Goal: Information Seeking & Learning: Learn about a topic

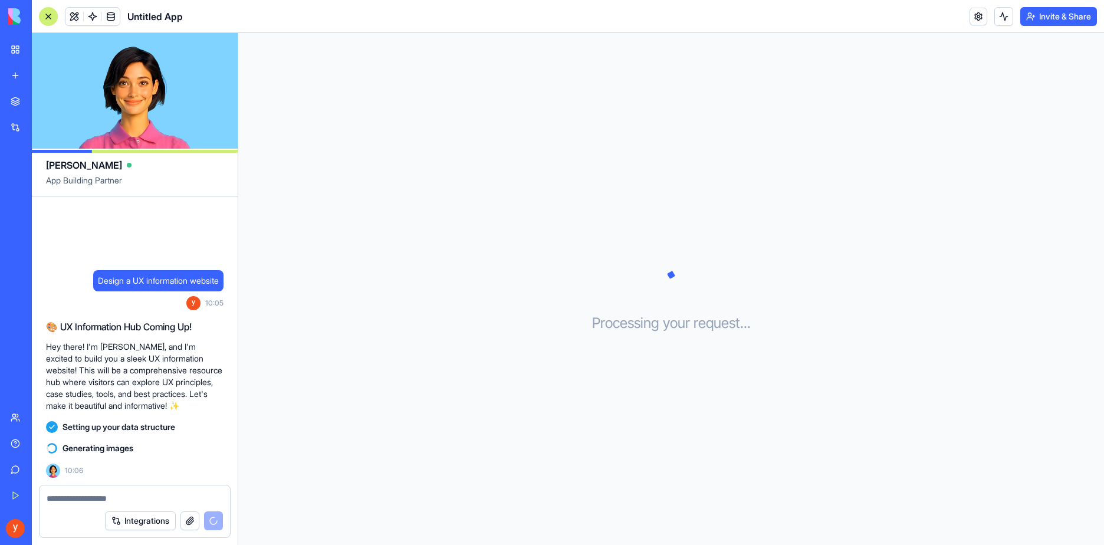
click at [162, 517] on button "Integrations" at bounding box center [140, 520] width 71 height 19
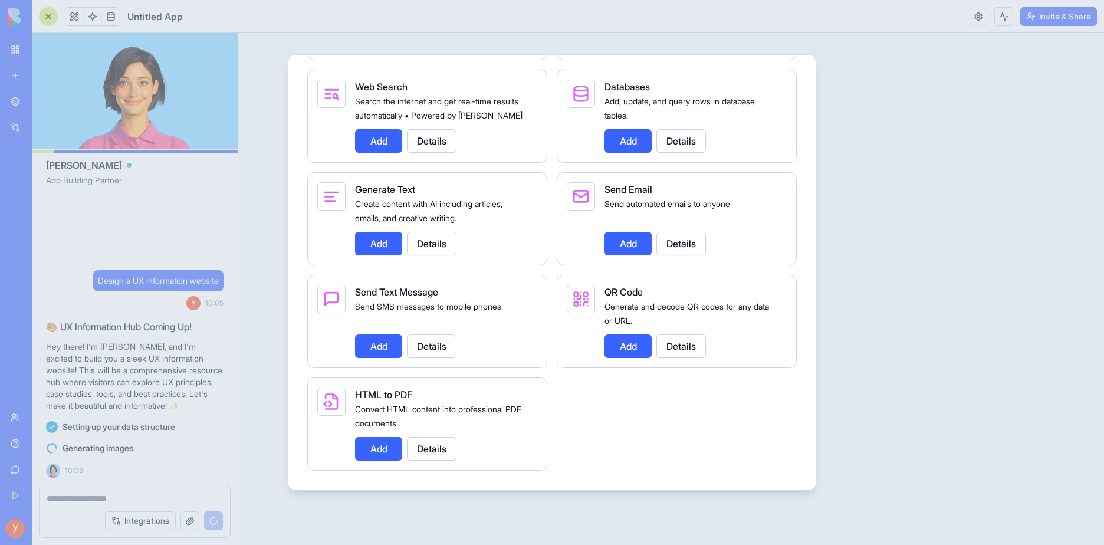
scroll to position [1659, 0]
drag, startPoint x: 402, startPoint y: 490, endPoint x: 407, endPoint y: 483, distance: 8.5
click at [405, 490] on div "Integrations Manage your connected services and discover new integrations Integ…" at bounding box center [552, 272] width 528 height 436
click at [924, 105] on div at bounding box center [552, 272] width 1104 height 545
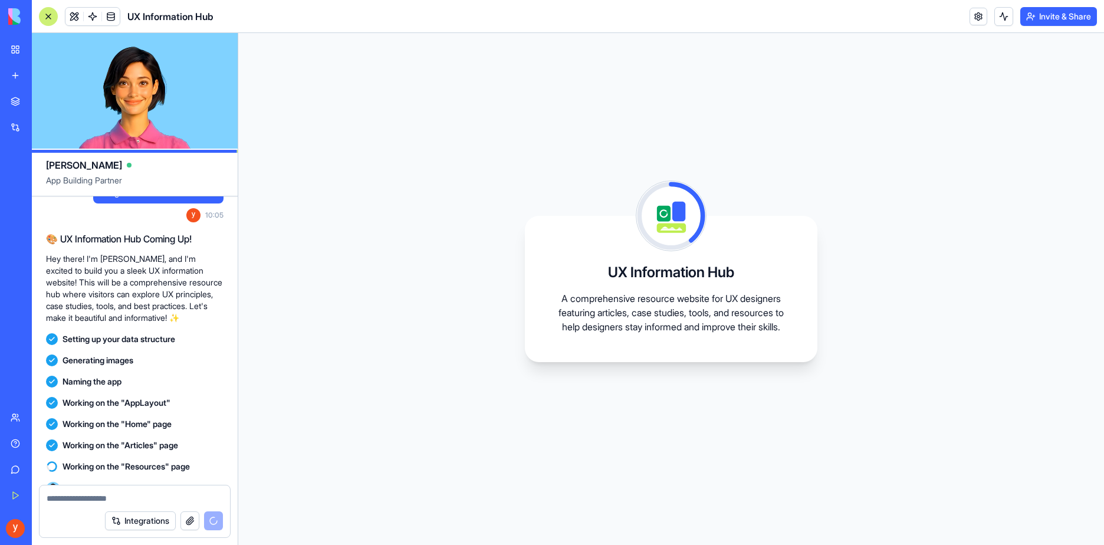
scroll to position [40, 0]
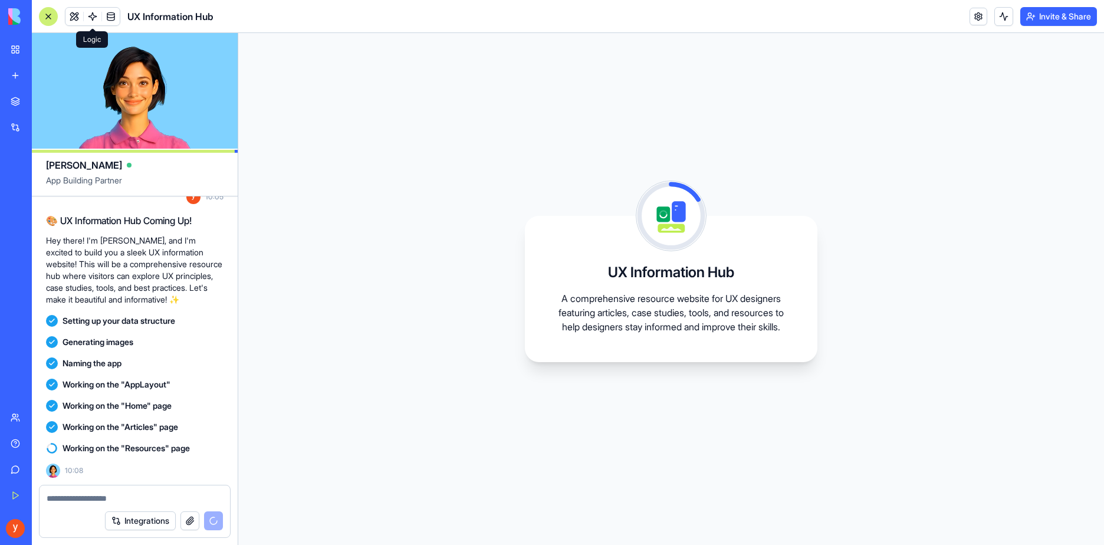
click at [82, 16] on span at bounding box center [92, 16] width 33 height 33
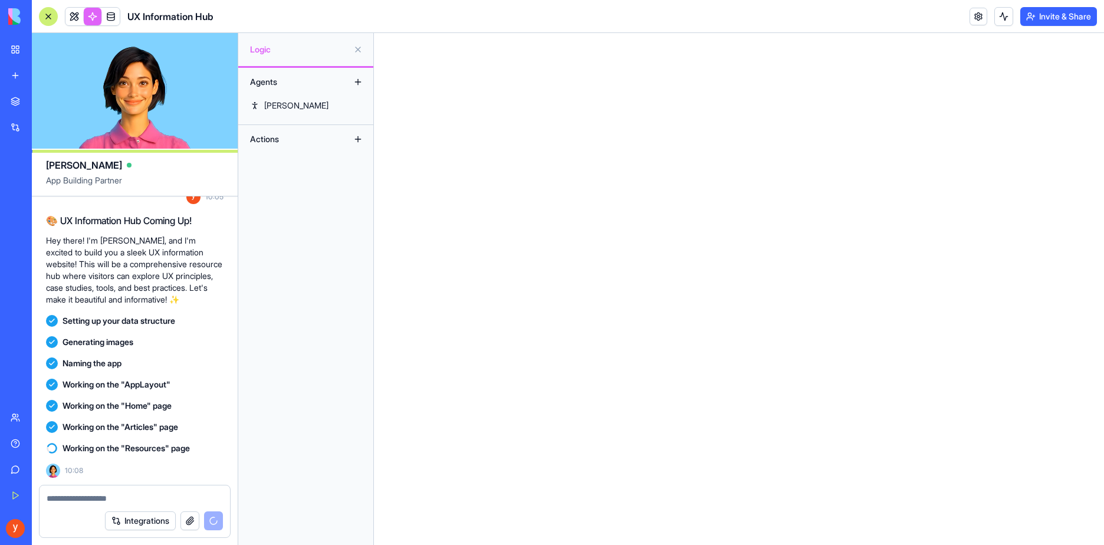
click at [88, 17] on link at bounding box center [93, 17] width 18 height 18
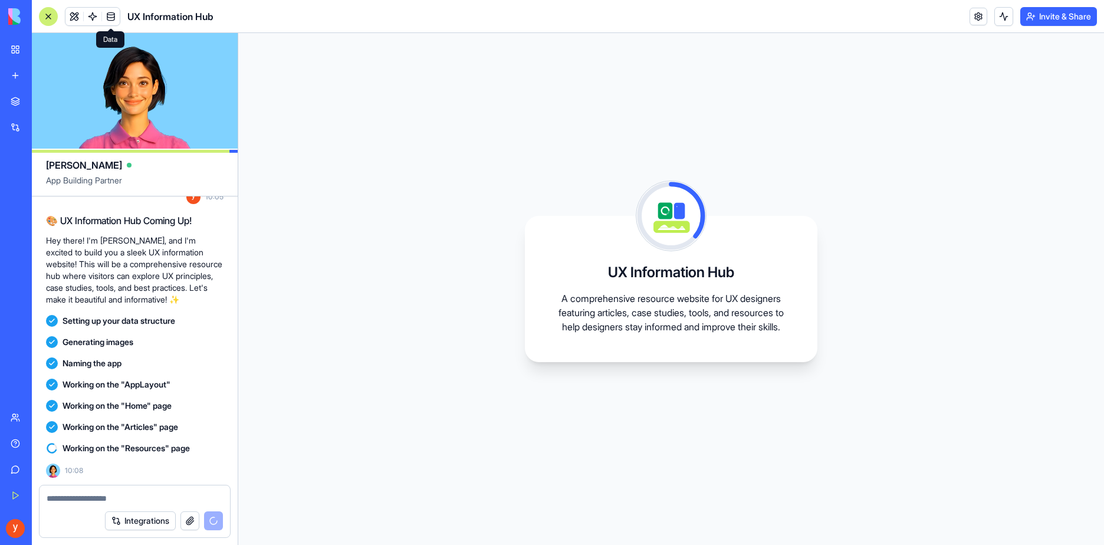
click at [109, 21] on span at bounding box center [110, 16] width 33 height 33
click at [109, 21] on link at bounding box center [111, 17] width 18 height 18
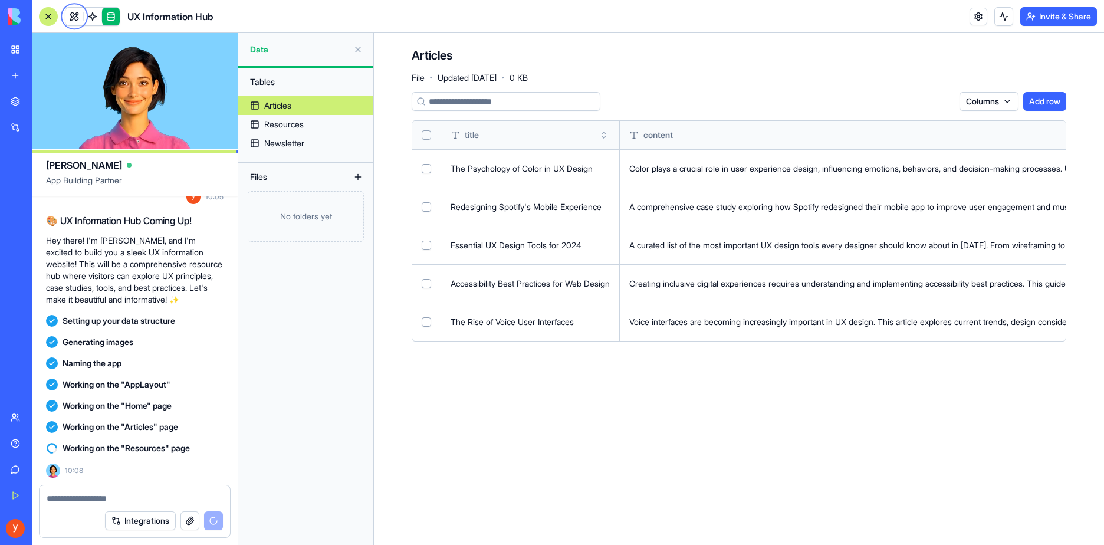
scroll to position [61, 0]
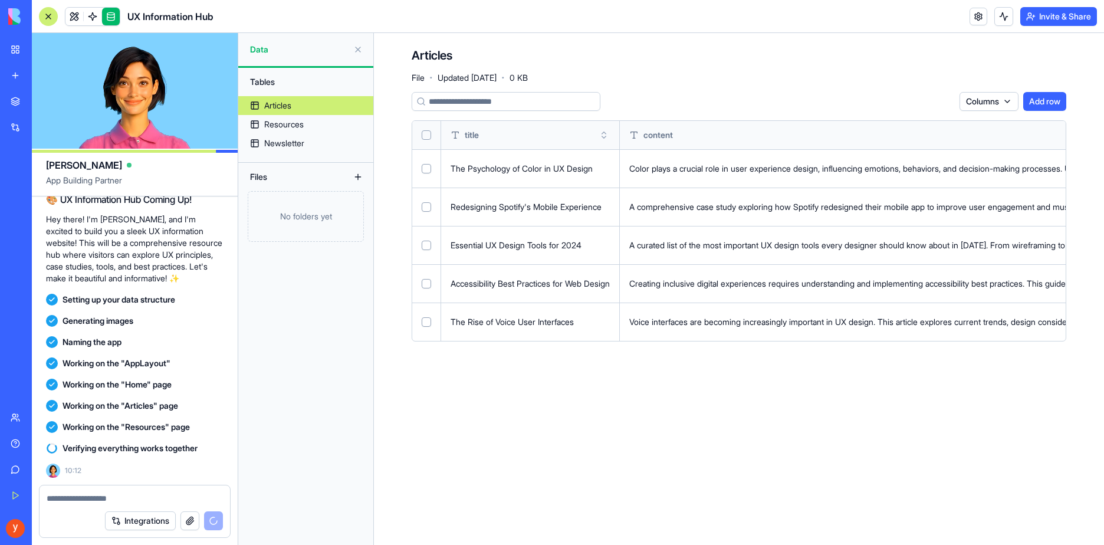
click at [109, 21] on link at bounding box center [111, 17] width 18 height 18
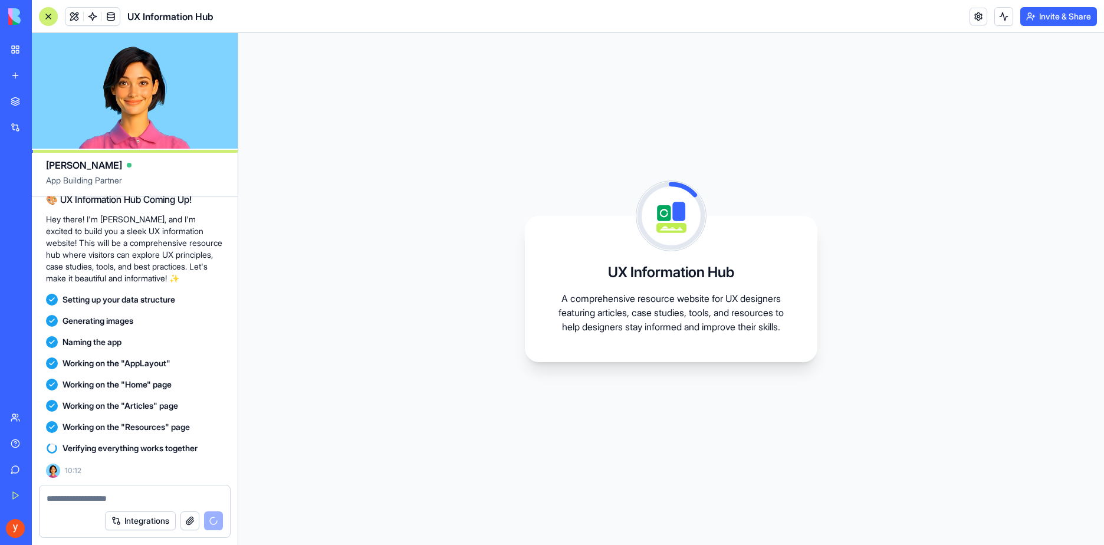
click at [109, 21] on link at bounding box center [111, 17] width 18 height 18
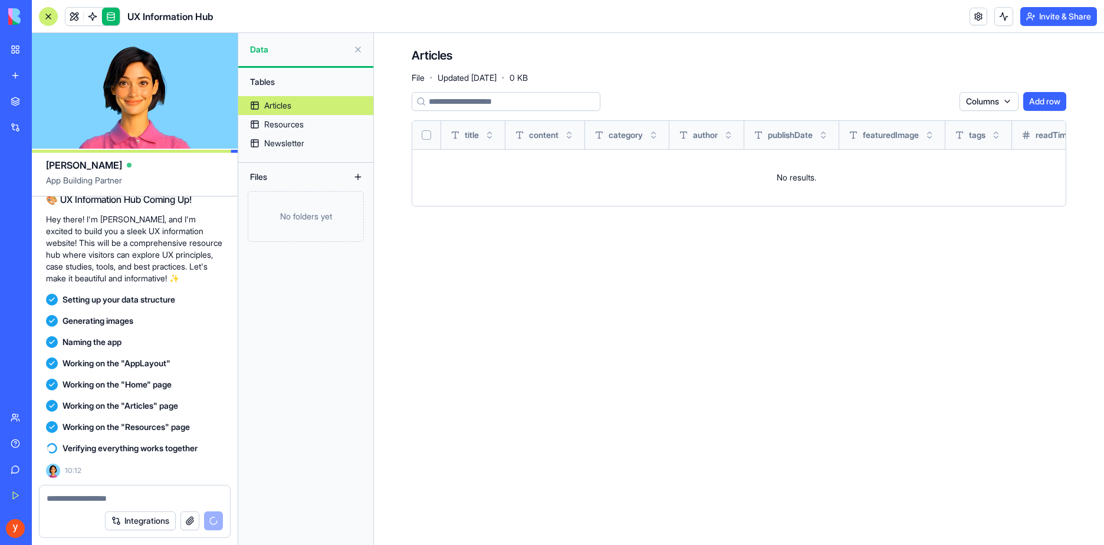
click at [281, 100] on div "Articles" at bounding box center [277, 106] width 27 height 12
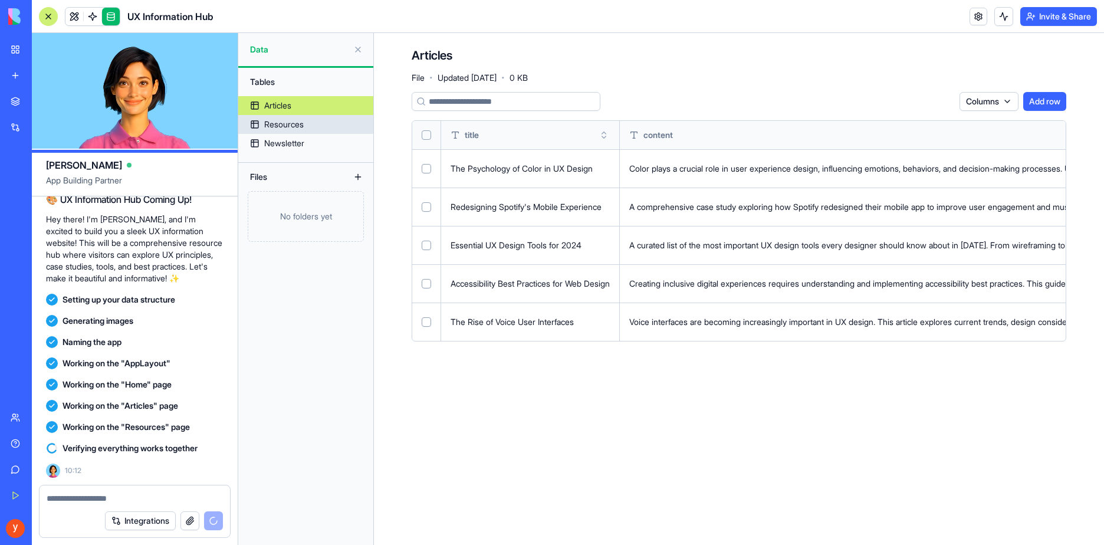
click at [285, 122] on div "Resources" at bounding box center [284, 125] width 40 height 12
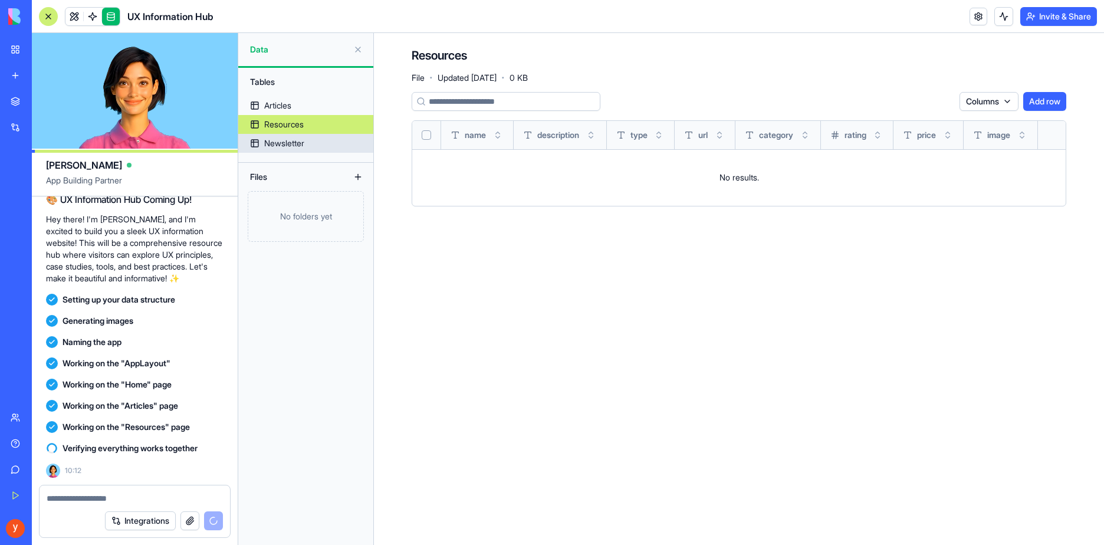
click at [294, 147] on div "Newsletter" at bounding box center [284, 143] width 40 height 12
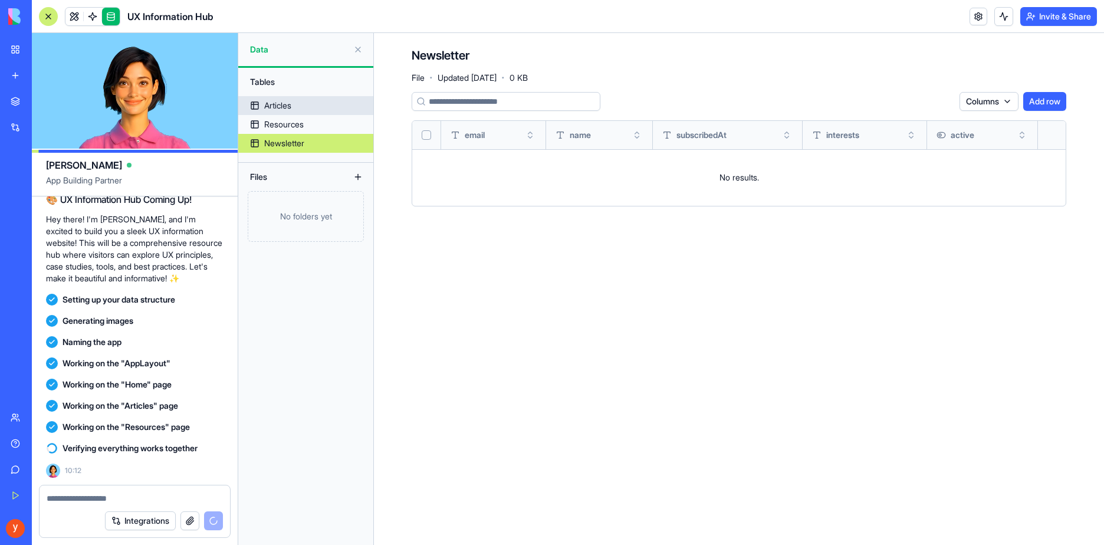
click at [287, 100] on div "Articles" at bounding box center [277, 106] width 27 height 12
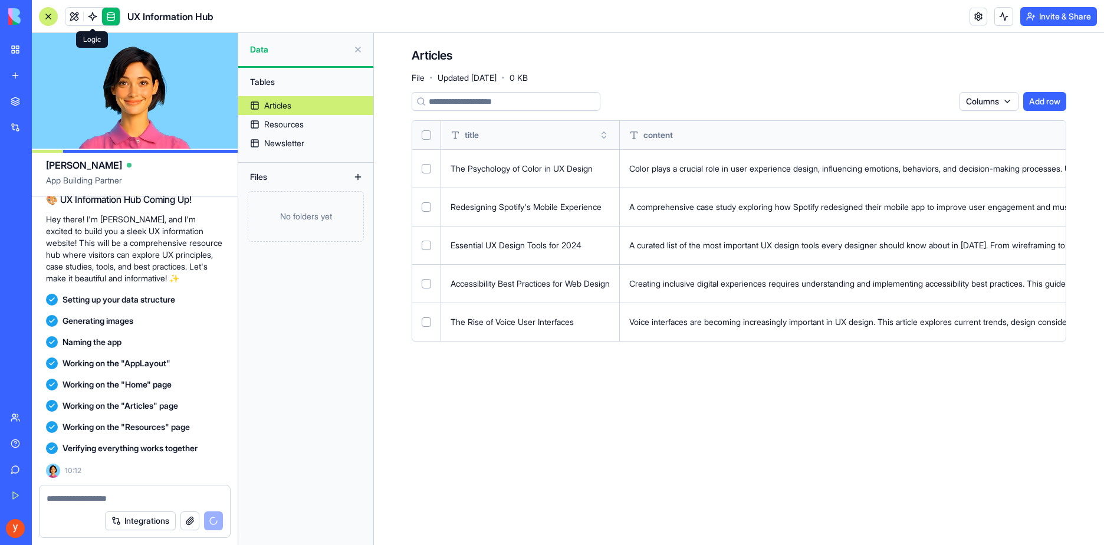
click at [93, 21] on link at bounding box center [93, 17] width 18 height 18
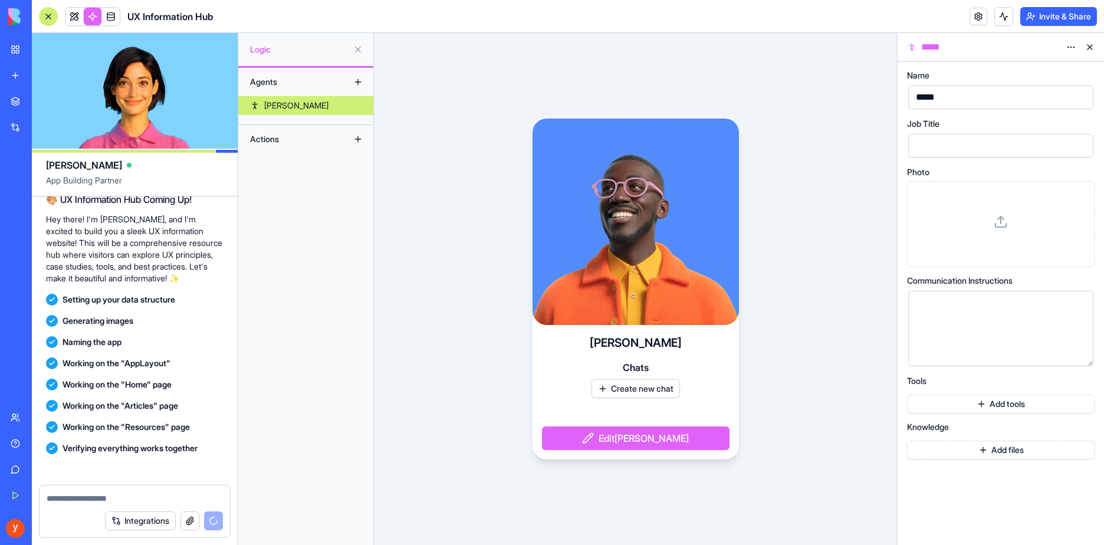
scroll to position [221, 0]
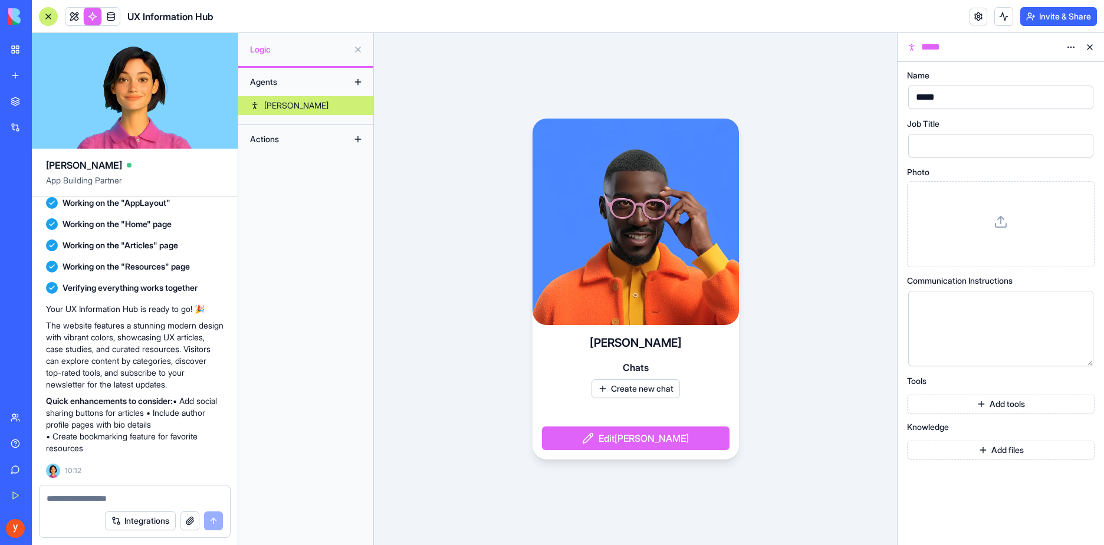
click at [94, 18] on link at bounding box center [93, 17] width 18 height 18
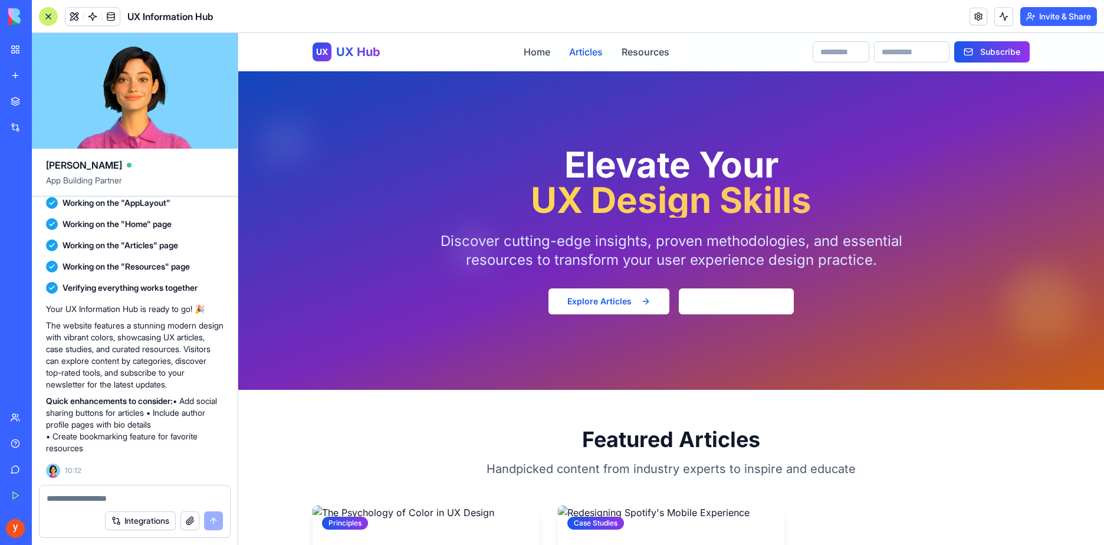
click at [569, 56] on link "Articles" at bounding box center [586, 52] width 34 height 14
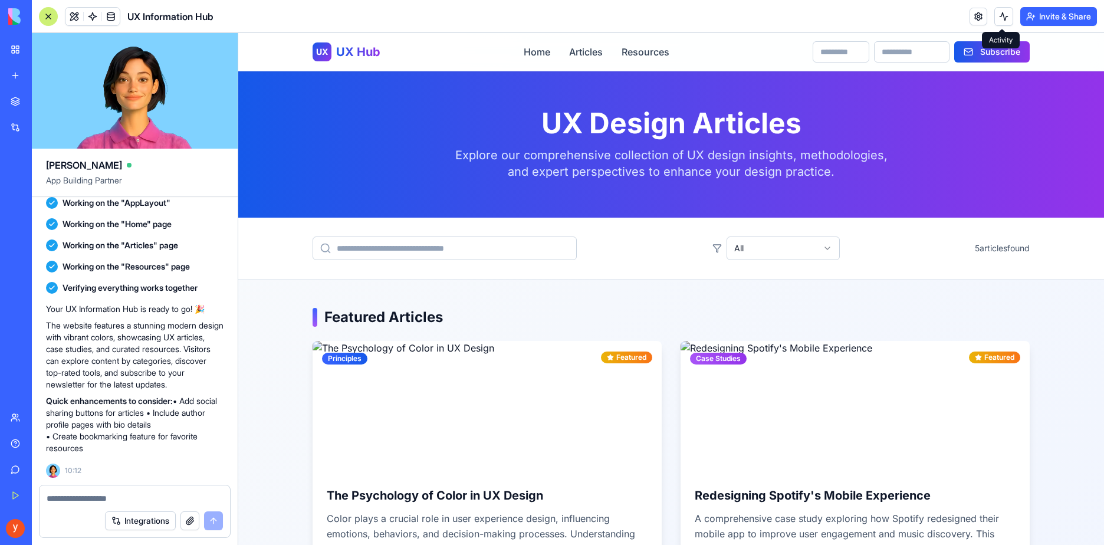
click at [1003, 17] on button at bounding box center [1003, 16] width 19 height 19
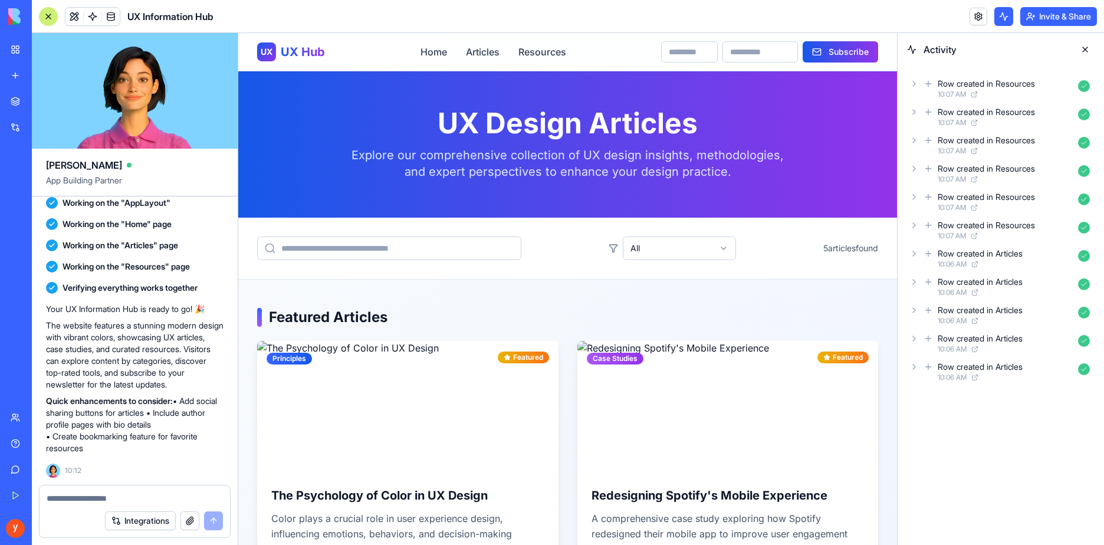
click at [1003, 17] on button at bounding box center [1003, 16] width 19 height 19
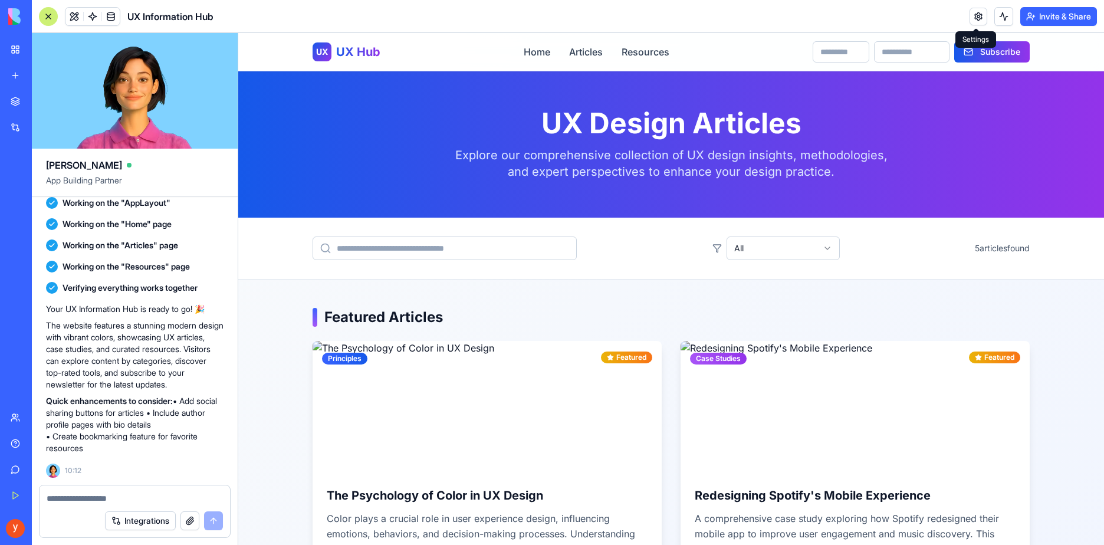
click at [981, 19] on link at bounding box center [979, 17] width 18 height 18
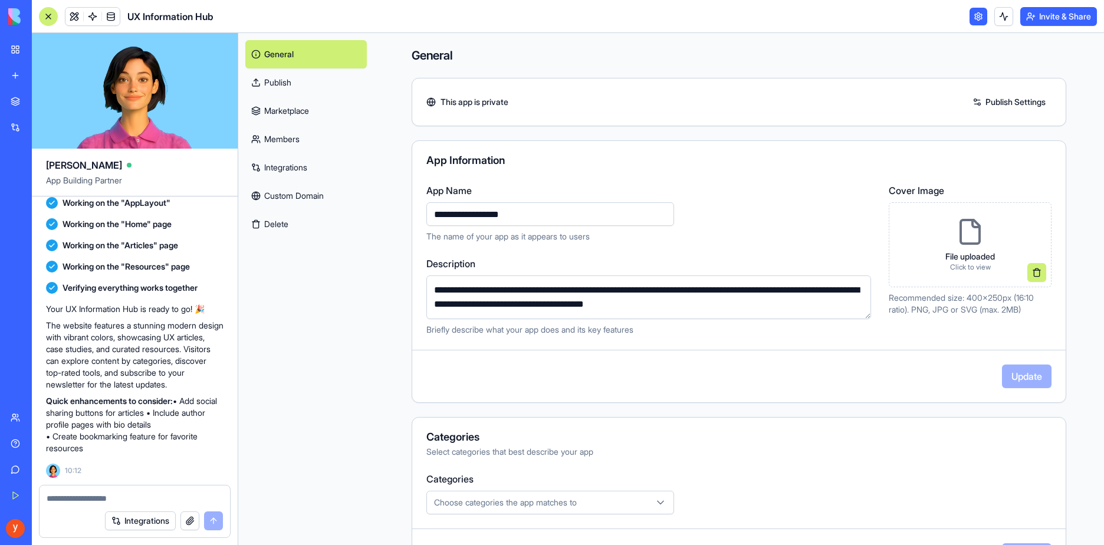
click at [280, 82] on link "Publish" at bounding box center [306, 82] width 122 height 28
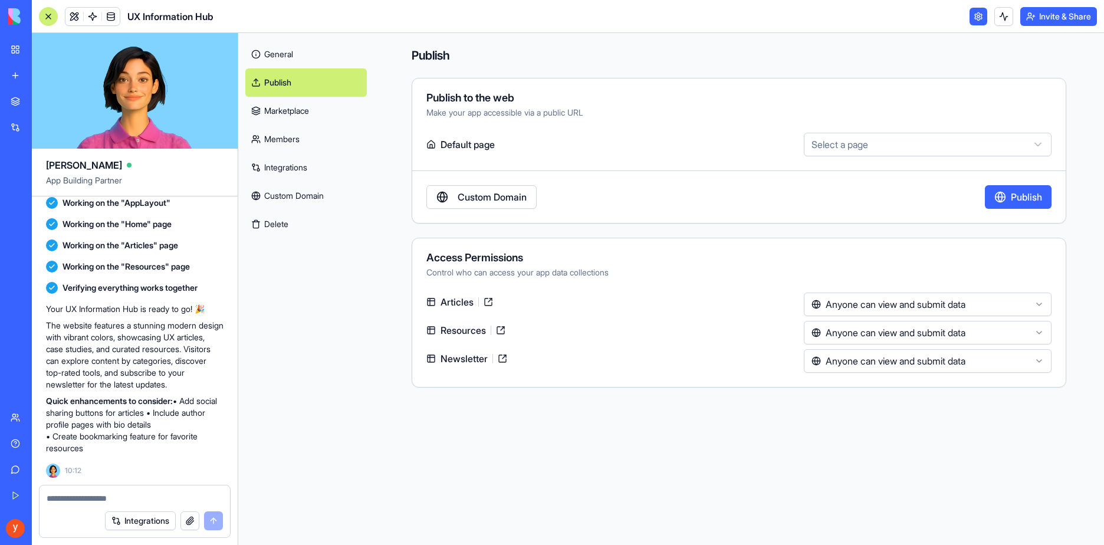
click at [298, 103] on link "Marketplace" at bounding box center [306, 111] width 122 height 28
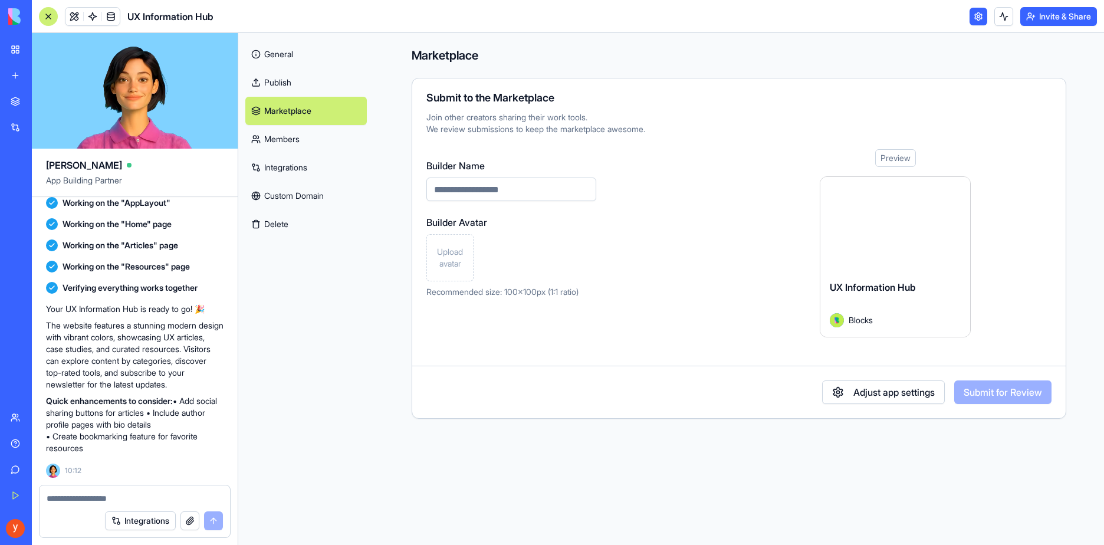
click at [297, 143] on link "Members" at bounding box center [306, 139] width 122 height 28
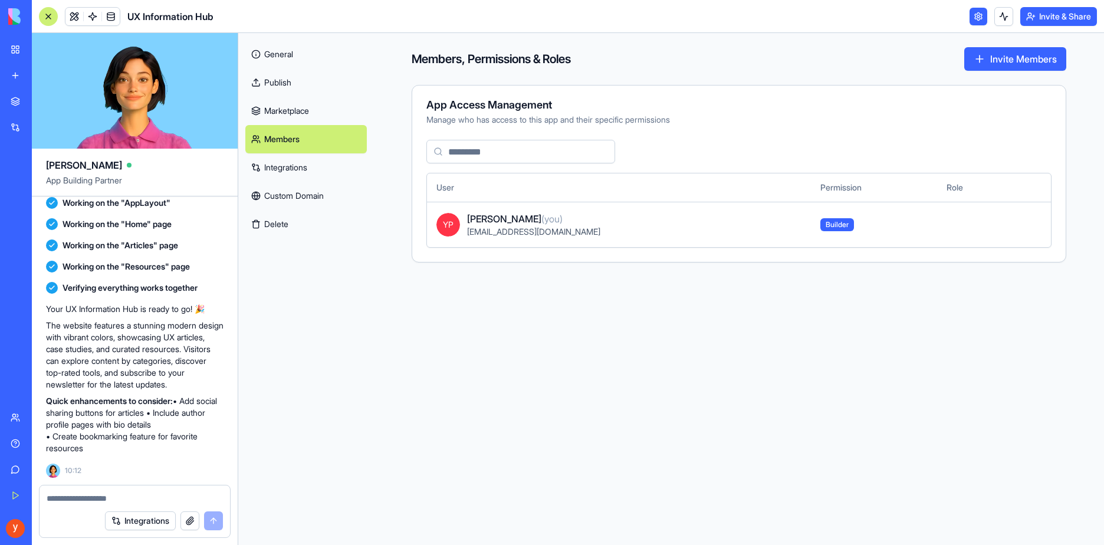
click at [306, 162] on link "Integrations" at bounding box center [306, 167] width 122 height 28
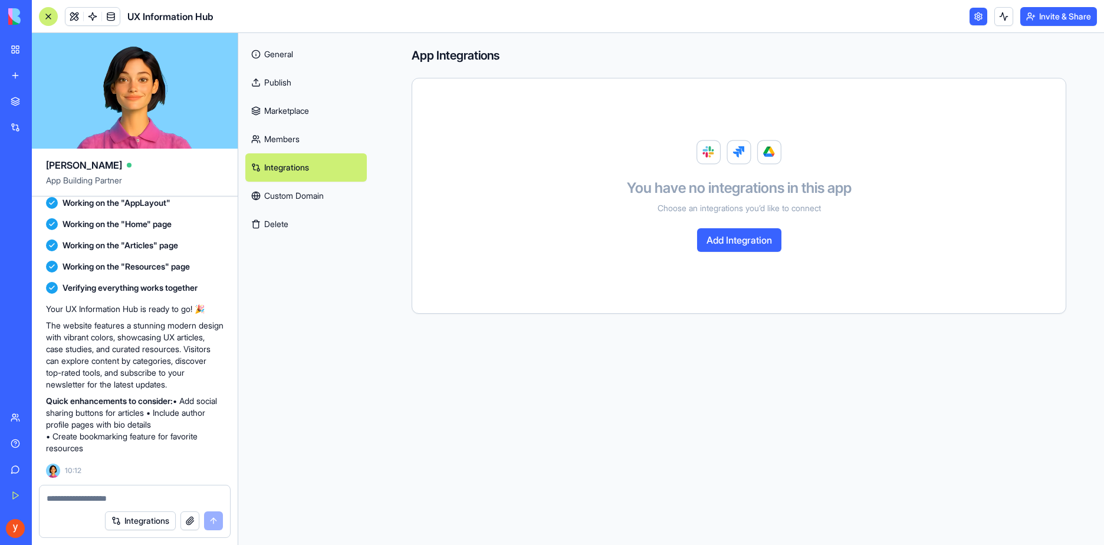
click at [318, 209] on link "Custom Domain" at bounding box center [306, 196] width 122 height 28
click at [317, 215] on button "Delete" at bounding box center [306, 224] width 122 height 28
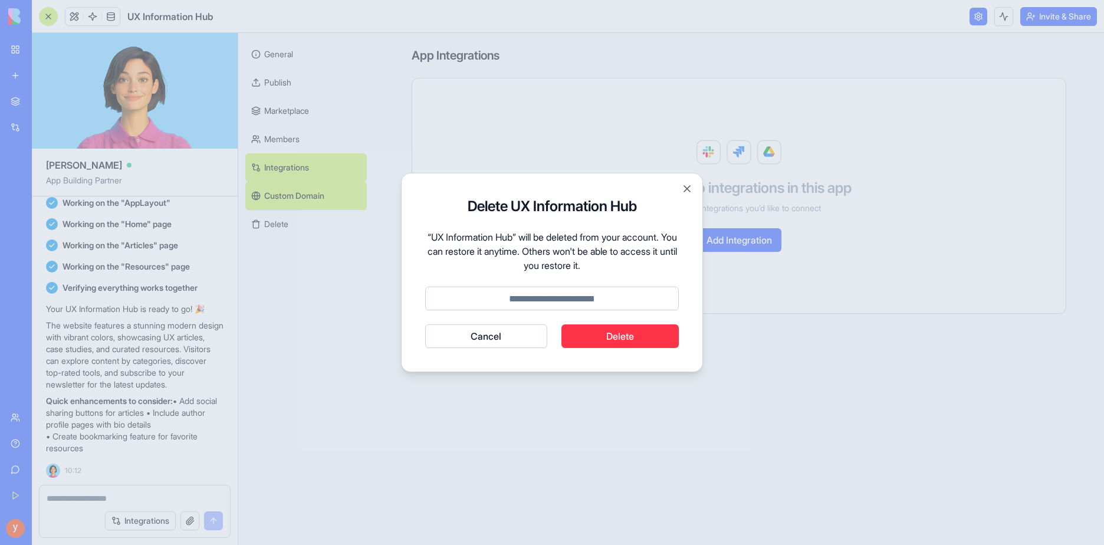
click at [313, 226] on div at bounding box center [552, 272] width 1104 height 545
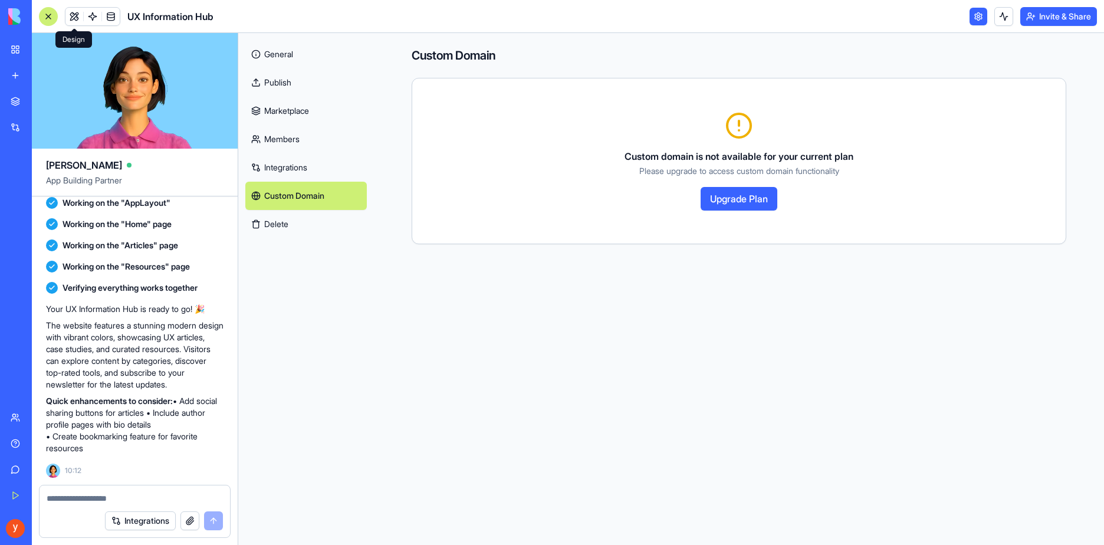
click at [73, 16] on link at bounding box center [74, 17] width 18 height 18
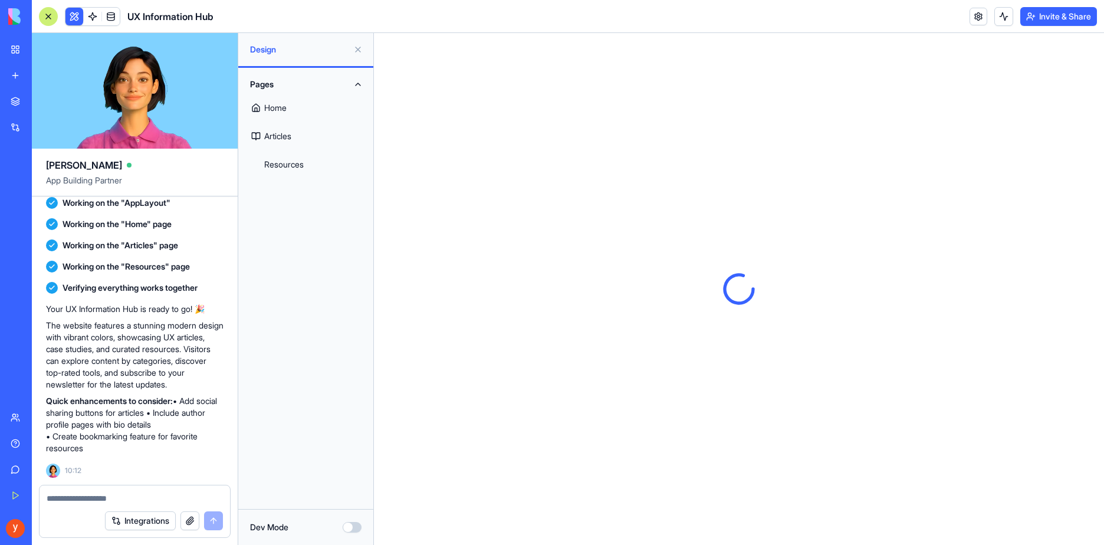
click at [73, 16] on button at bounding box center [74, 17] width 18 height 18
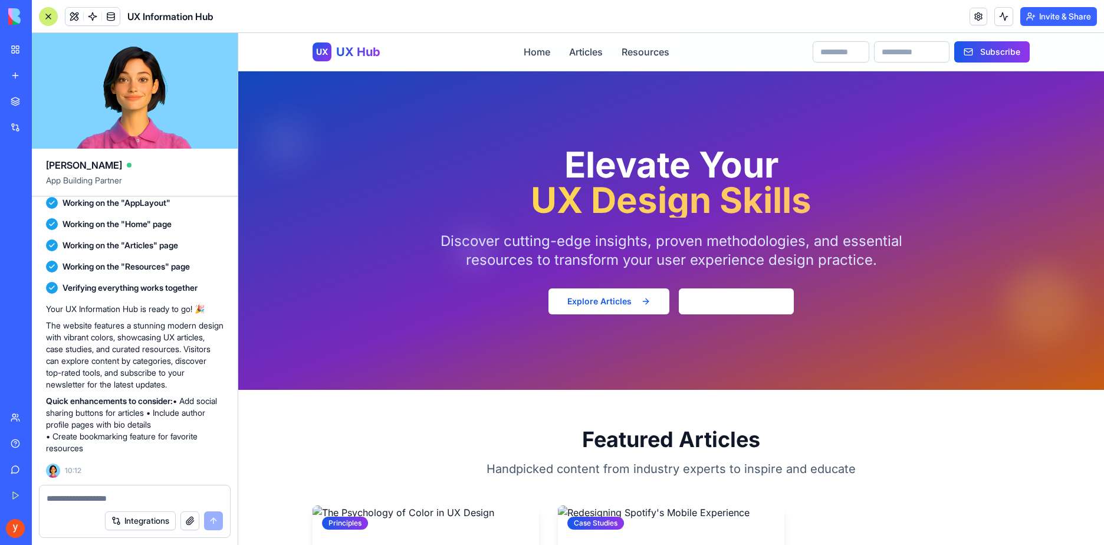
click at [845, 55] on input "text" at bounding box center [841, 51] width 57 height 21
click at [905, 57] on input "email" at bounding box center [911, 51] width 75 height 21
click at [830, 90] on div "Elevate Your UX Design Skills Discover cutting-edge insights, proven methodolog…" at bounding box center [671, 230] width 755 height 319
drag, startPoint x: 822, startPoint y: 307, endPoint x: 687, endPoint y: 301, distance: 135.2
click at [687, 301] on div "Explore Articles Browse Resources" at bounding box center [671, 301] width 528 height 26
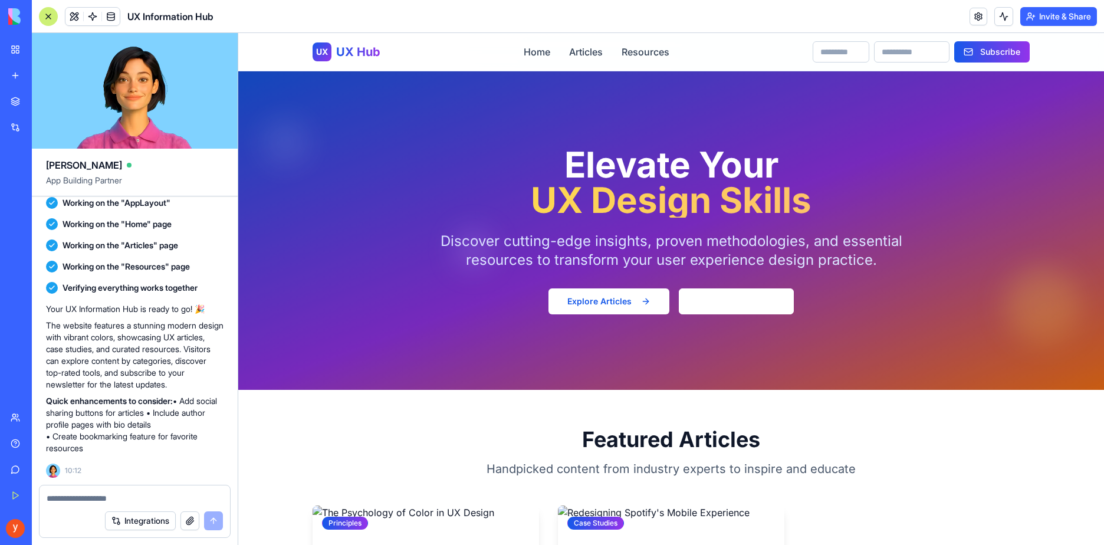
click at [702, 347] on div "Elevate Your UX Design Skills Discover cutting-edge insights, proven methodolog…" at bounding box center [671, 230] width 755 height 319
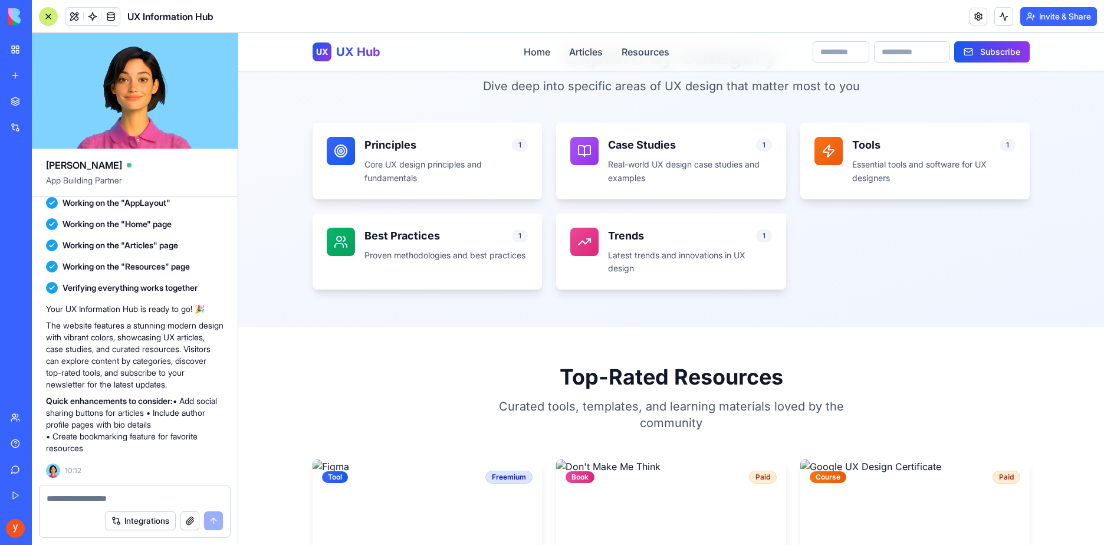
scroll to position [708, 0]
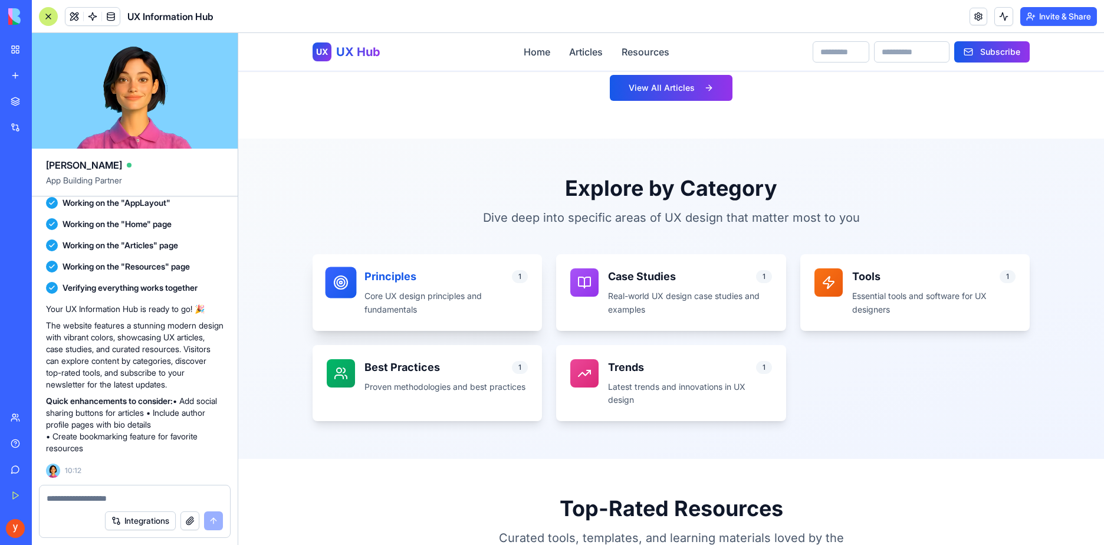
click at [501, 285] on div "Principles 1" at bounding box center [446, 276] width 163 height 17
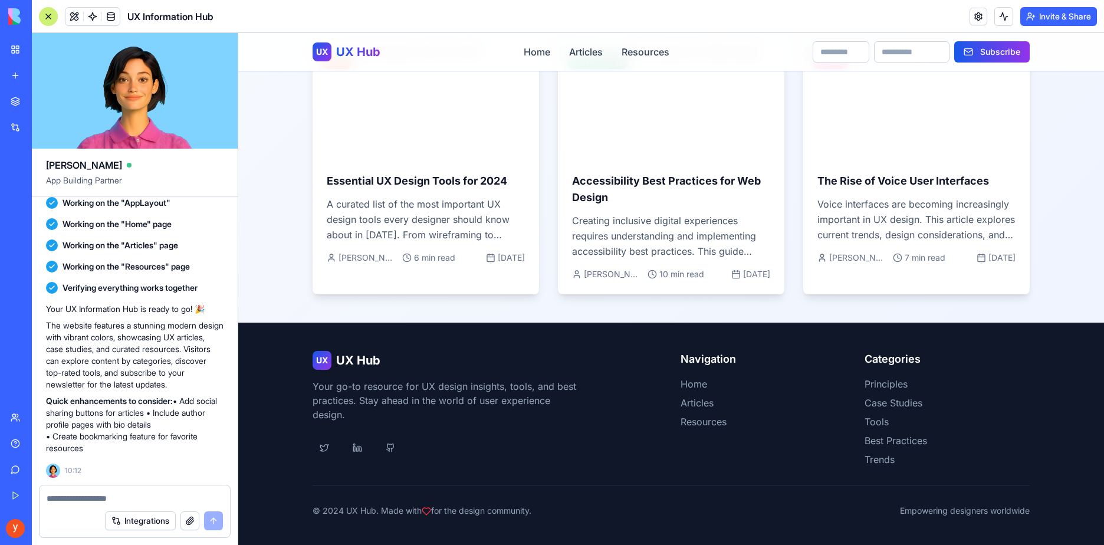
click at [579, 44] on div "UX UX Hub Home Articles Resources Subscribe" at bounding box center [671, 52] width 717 height 38
click at [577, 52] on link "Articles" at bounding box center [586, 52] width 34 height 14
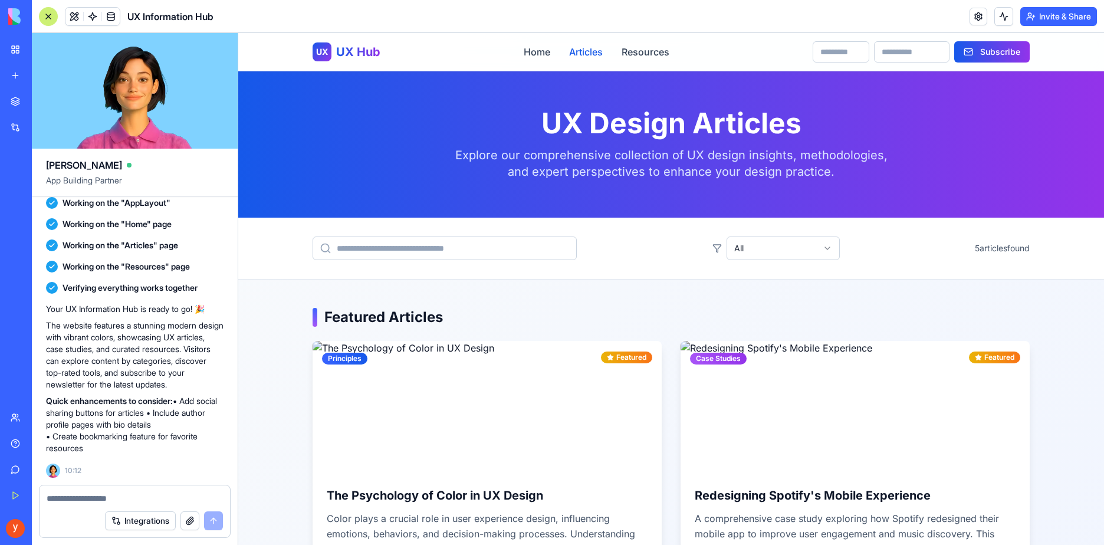
click at [581, 51] on link "Articles" at bounding box center [586, 52] width 34 height 14
click at [636, 51] on link "Resources" at bounding box center [646, 52] width 48 height 14
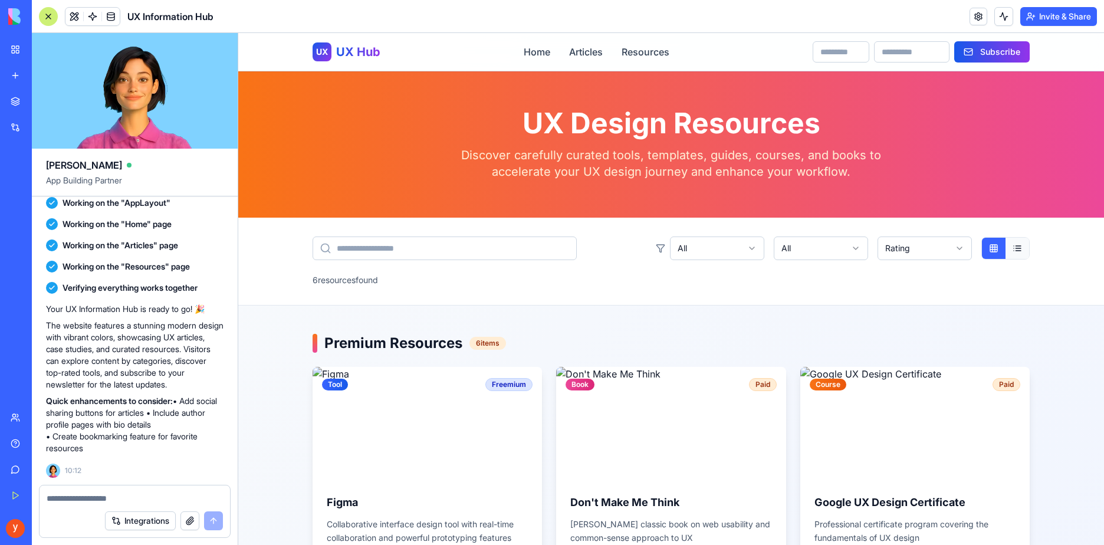
click at [1011, 244] on button at bounding box center [1018, 248] width 24 height 21
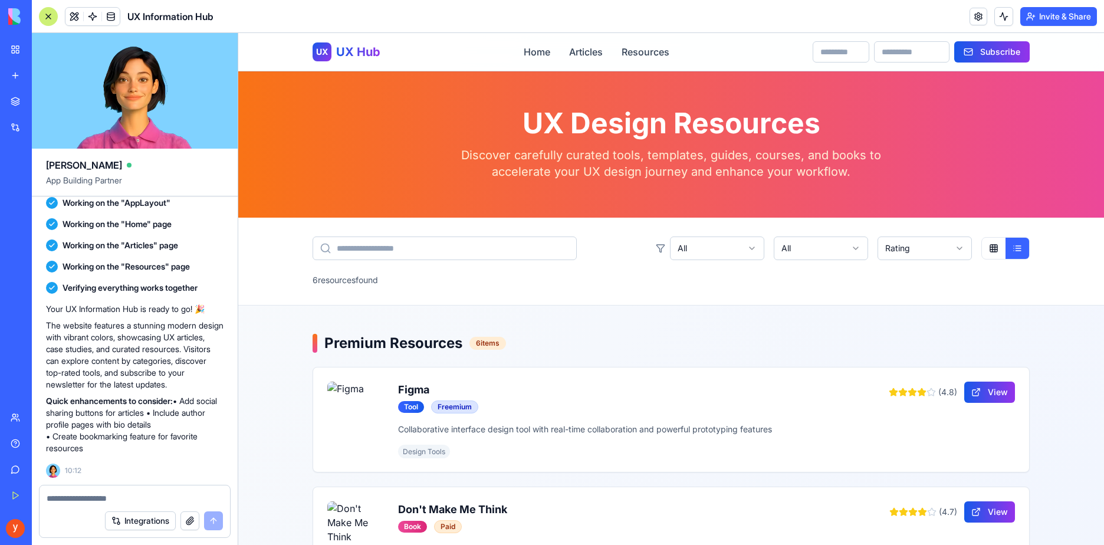
click at [976, 252] on div "All All Rating" at bounding box center [843, 249] width 374 height 24
click at [989, 251] on button at bounding box center [994, 248] width 24 height 21
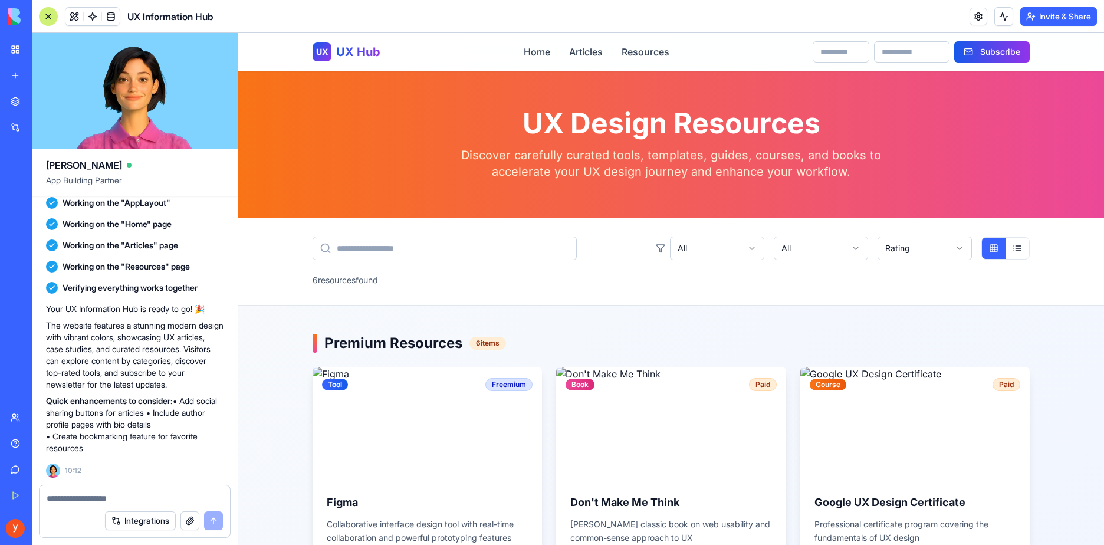
click at [428, 265] on div "All All Rating 6 resource s found" at bounding box center [671, 262] width 755 height 50
click at [440, 252] on input "text" at bounding box center [445, 249] width 264 height 24
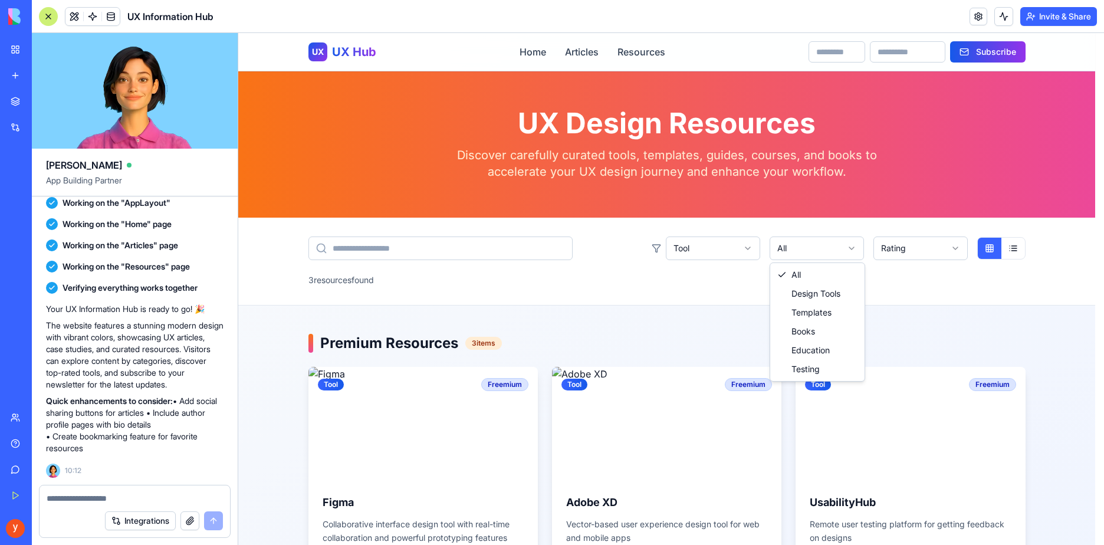
click at [780, 257] on html "UX UX Hub Home Articles Resources Subscribe UX Design Resources Discover carefu…" at bounding box center [671, 453] width 866 height 841
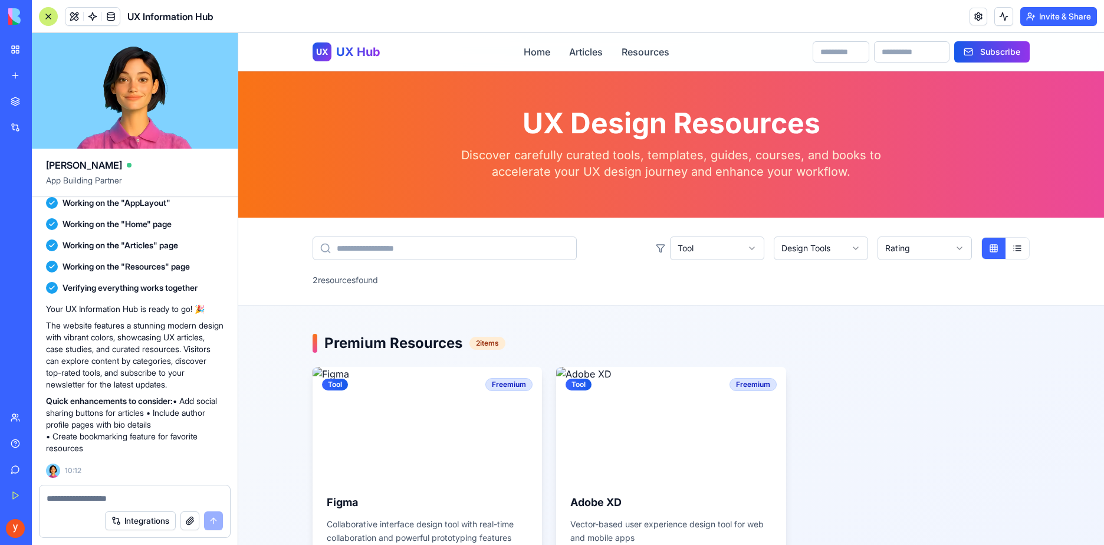
scroll to position [295, 0]
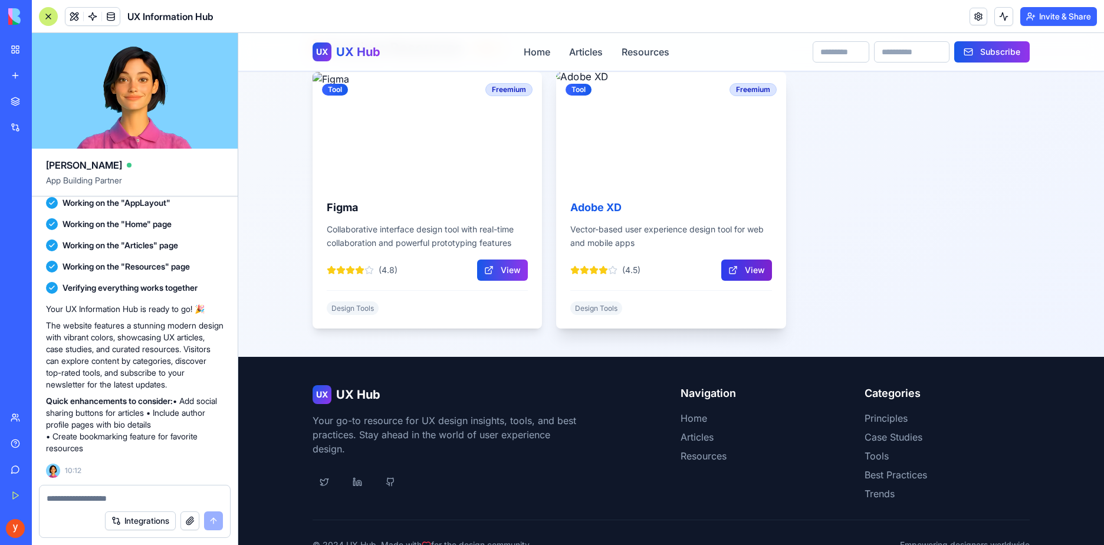
click at [758, 267] on button "View" at bounding box center [746, 270] width 51 height 21
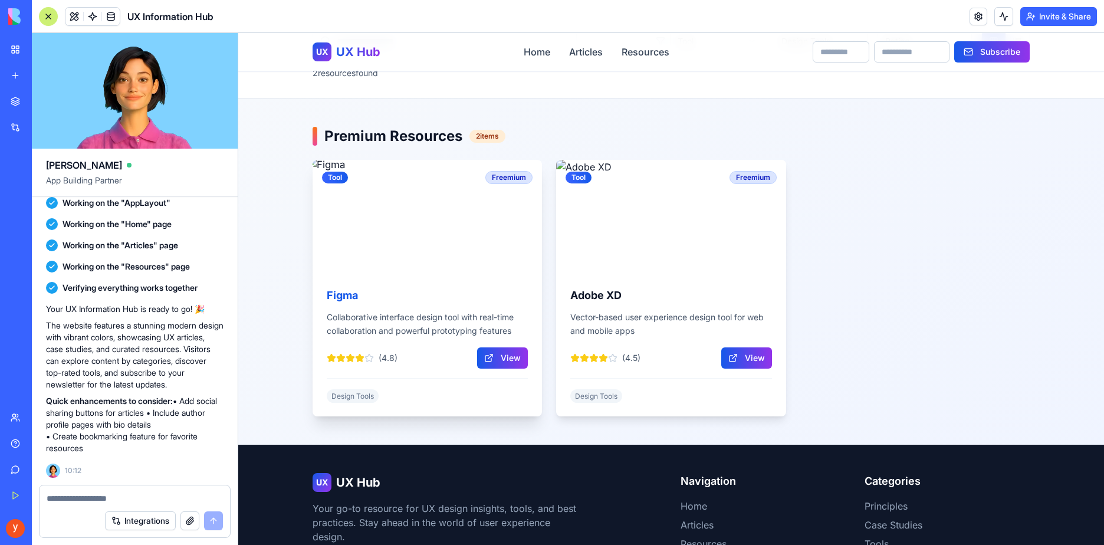
scroll to position [59, 0]
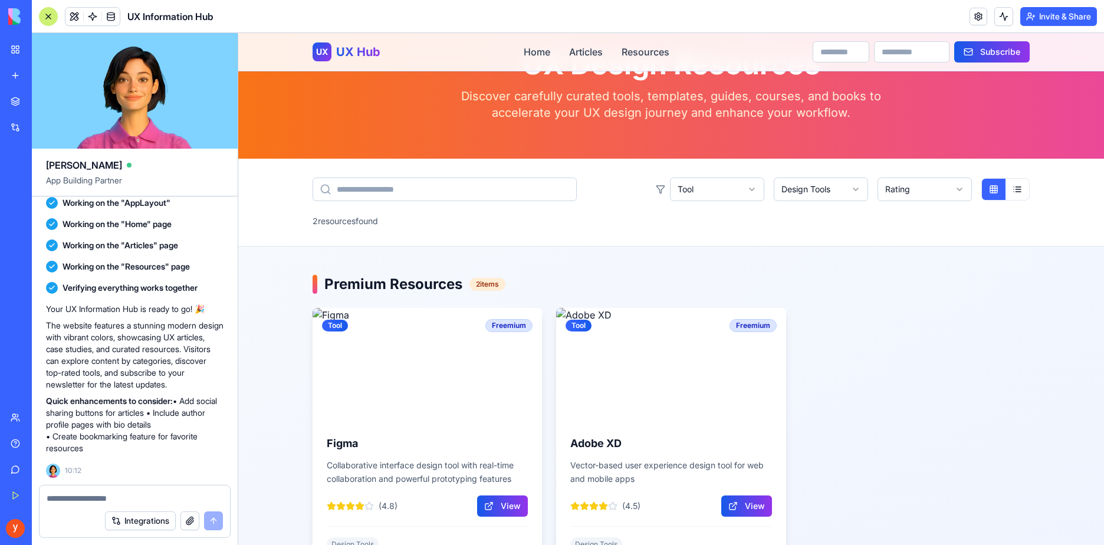
click at [728, 188] on html "UX UX Hub Home Articles Resources Subscribe UX Design Resources Discover carefu…" at bounding box center [671, 394] width 866 height 841
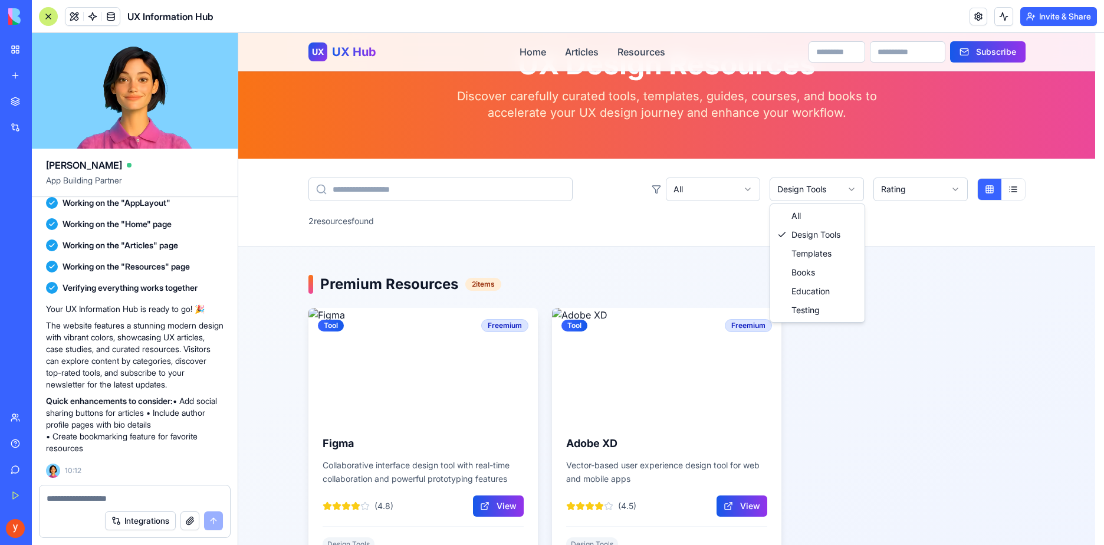
click at [832, 192] on html "UX UX Hub Home Articles Resources Subscribe UX Design Resources Discover carefu…" at bounding box center [671, 394] width 866 height 841
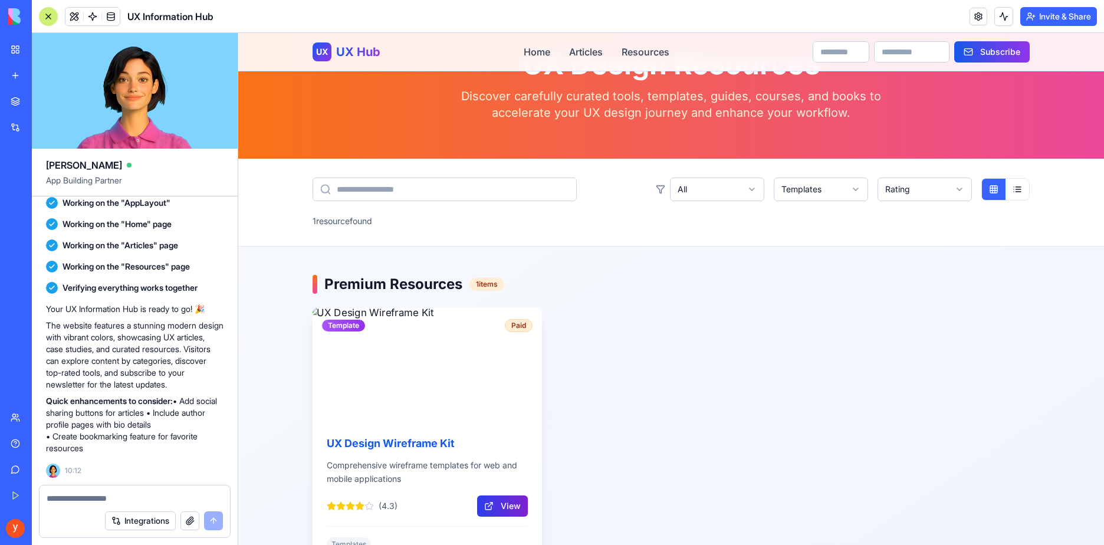
click at [507, 501] on button "View" at bounding box center [502, 505] width 51 height 21
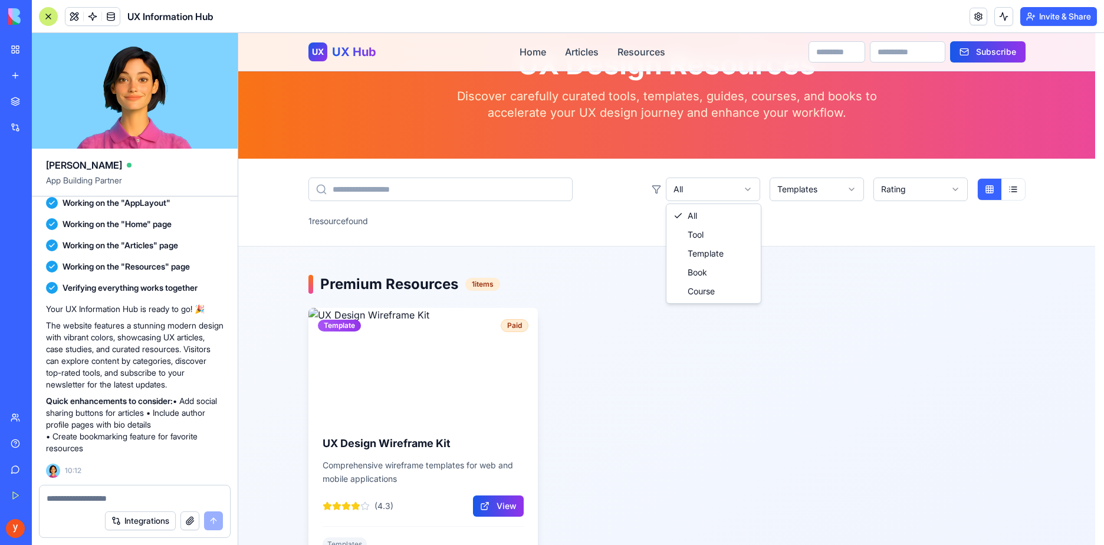
click at [718, 189] on html "UX UX Hub Home Articles Resources Subscribe UX Design Resources Discover carefu…" at bounding box center [671, 394] width 866 height 841
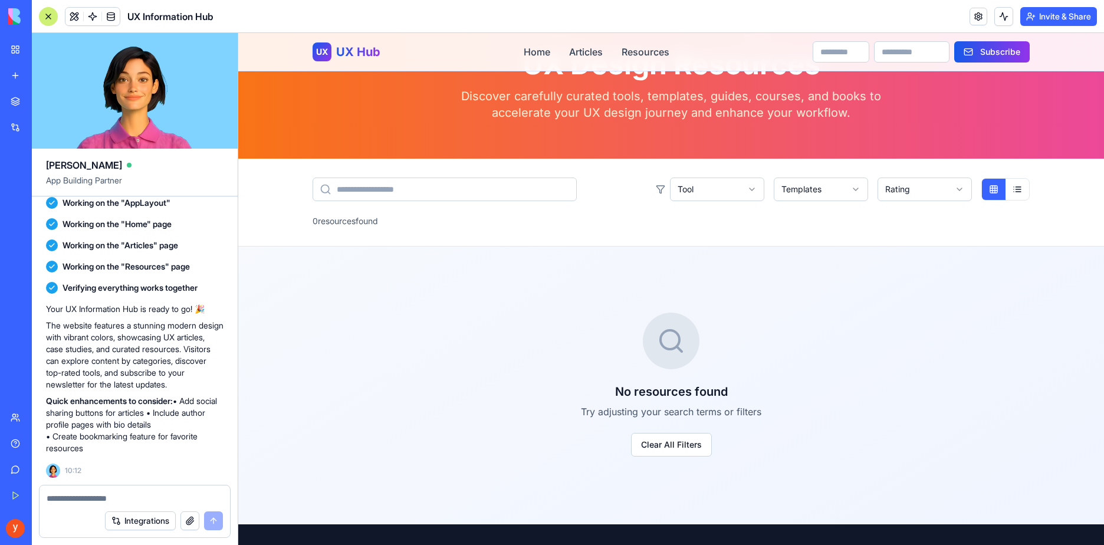
click at [732, 203] on div "Tool Templates Rating 0 resource s found" at bounding box center [671, 203] width 755 height 50
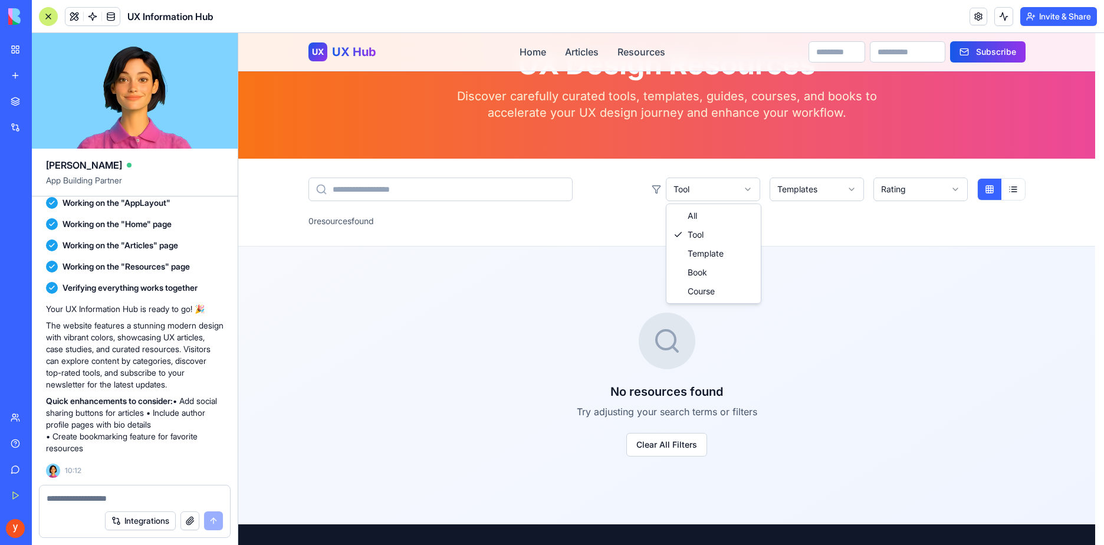
click at [731, 202] on html "UX UX Hub Home Articles Resources Subscribe UX Design Resources Discover carefu…" at bounding box center [671, 360] width 866 height 773
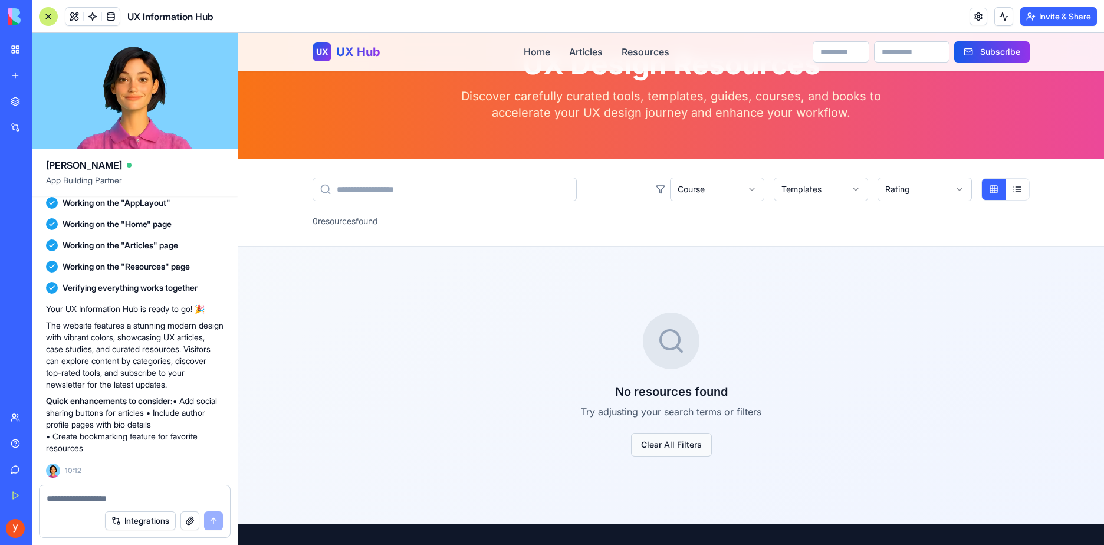
click at [667, 438] on button "Clear All Filters" at bounding box center [671, 445] width 81 height 24
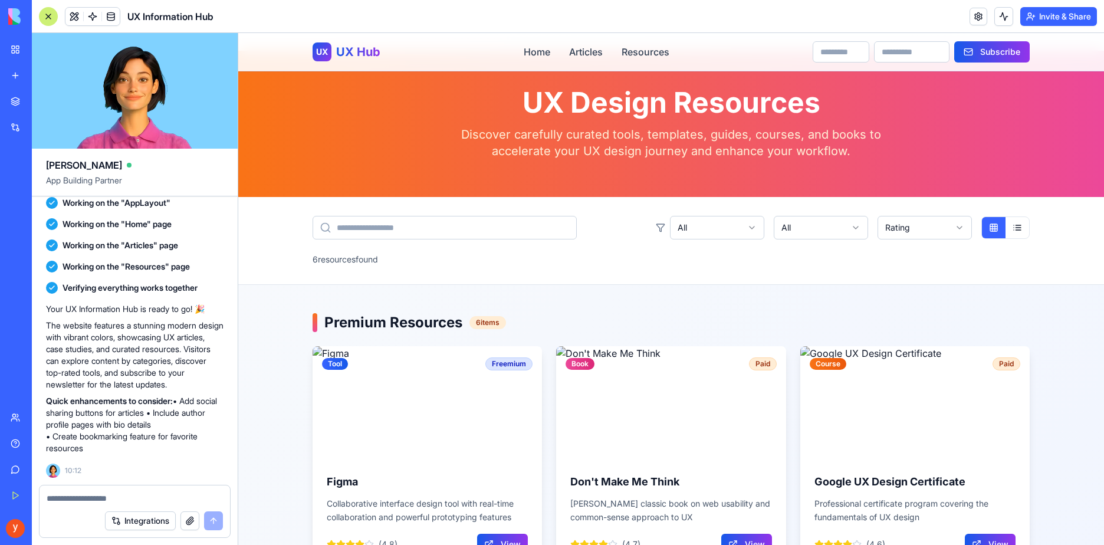
scroll to position [0, 0]
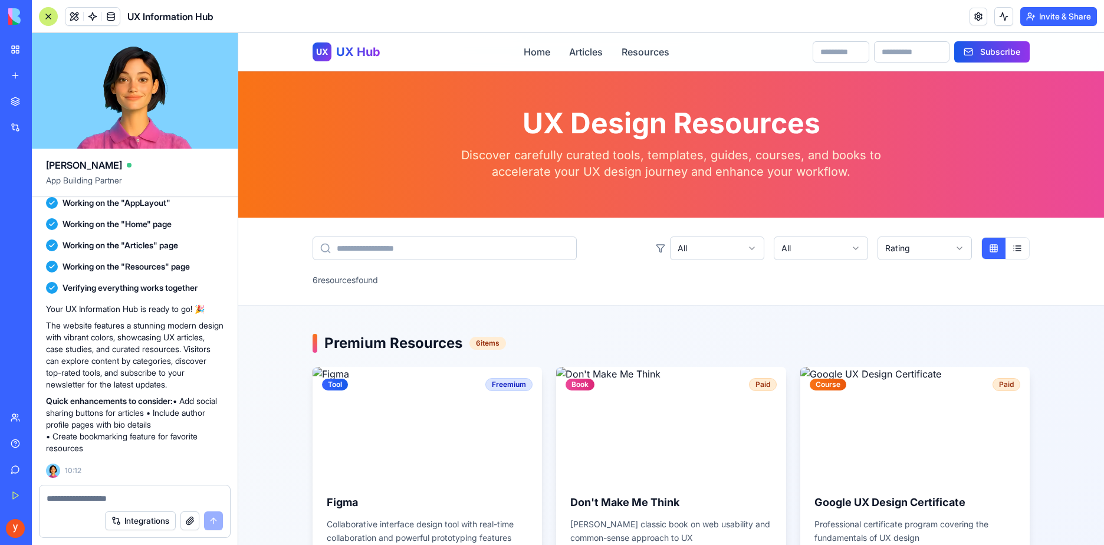
click at [509, 157] on p "Discover carefully curated tools, templates, guides, courses, and books to acce…" at bounding box center [671, 163] width 453 height 33
click at [6, 48] on link "My Workspace" at bounding box center [27, 50] width 47 height 24
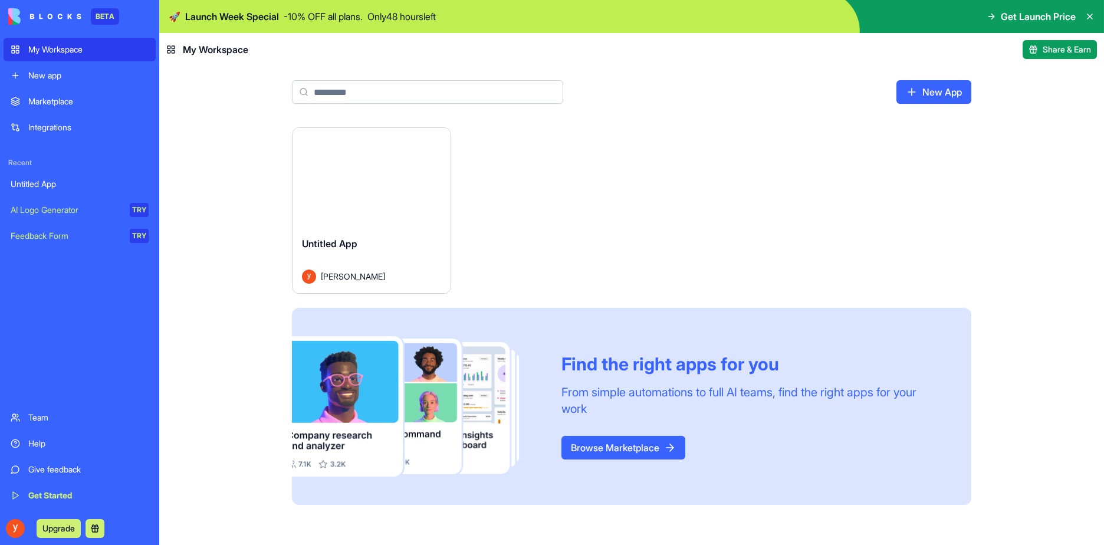
click at [66, 106] on div "Marketplace" at bounding box center [88, 102] width 120 height 12
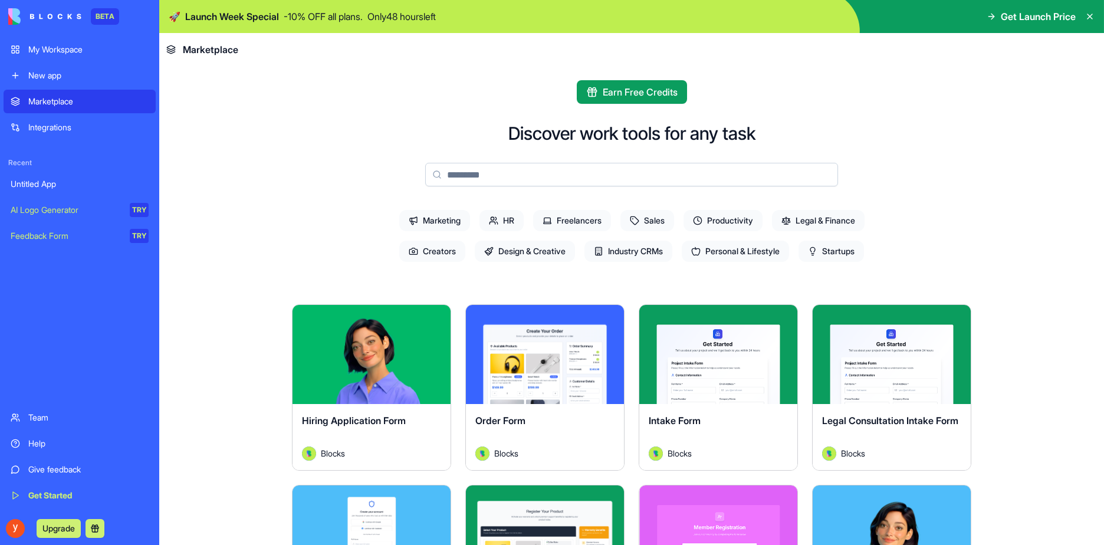
click at [70, 124] on div "Integrations" at bounding box center [88, 128] width 120 height 12
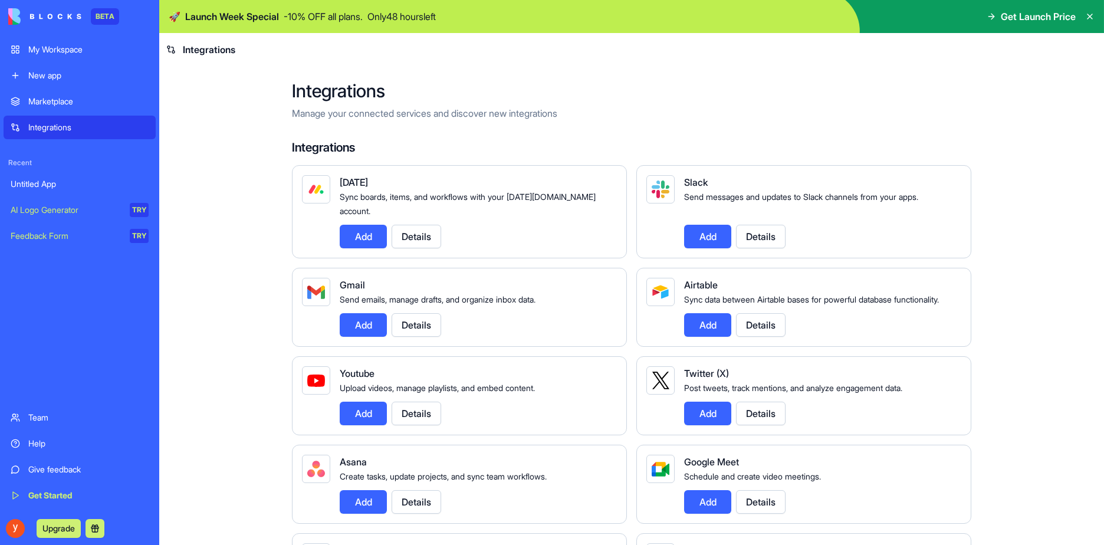
click at [87, 212] on div "AI Logo Generator" at bounding box center [66, 210] width 111 height 12
click at [127, 214] on link "AI Logo Generator TRY" at bounding box center [80, 210] width 152 height 24
click at [137, 211] on div "TRY" at bounding box center [139, 210] width 19 height 14
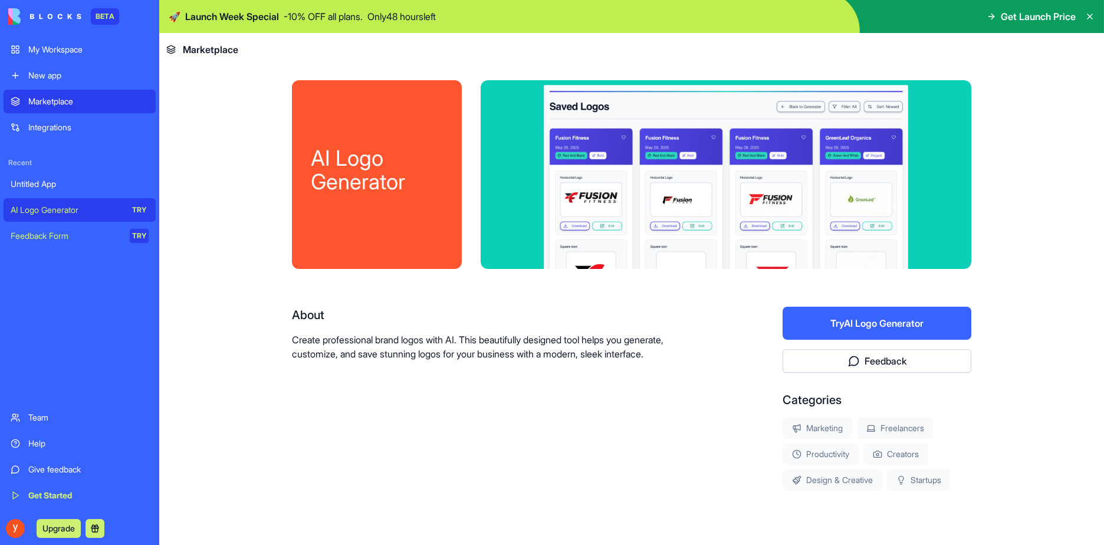
scroll to position [35, 0]
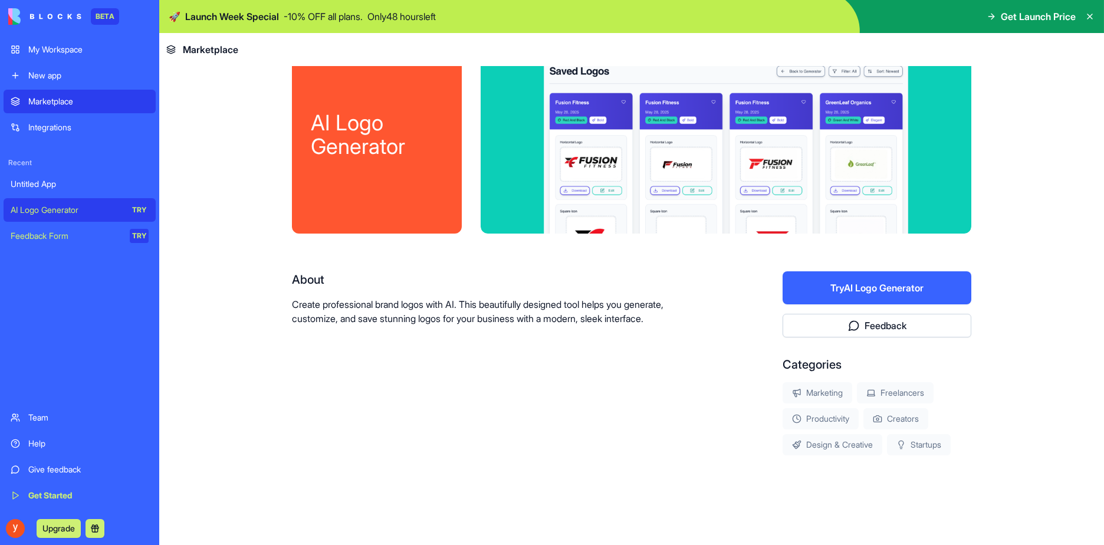
click at [29, 236] on div "Feedback Form" at bounding box center [66, 236] width 111 height 12
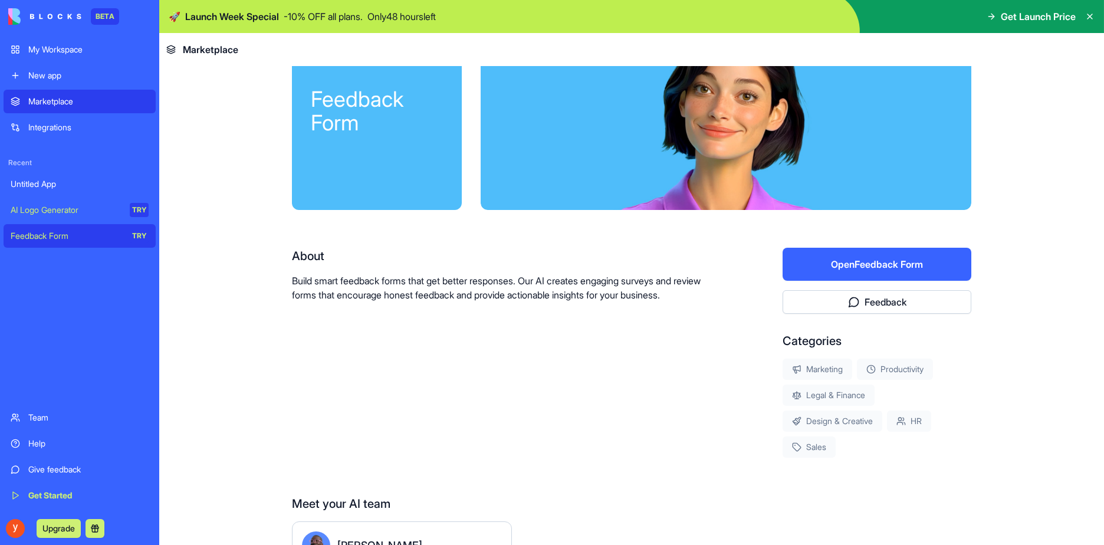
scroll to position [143, 0]
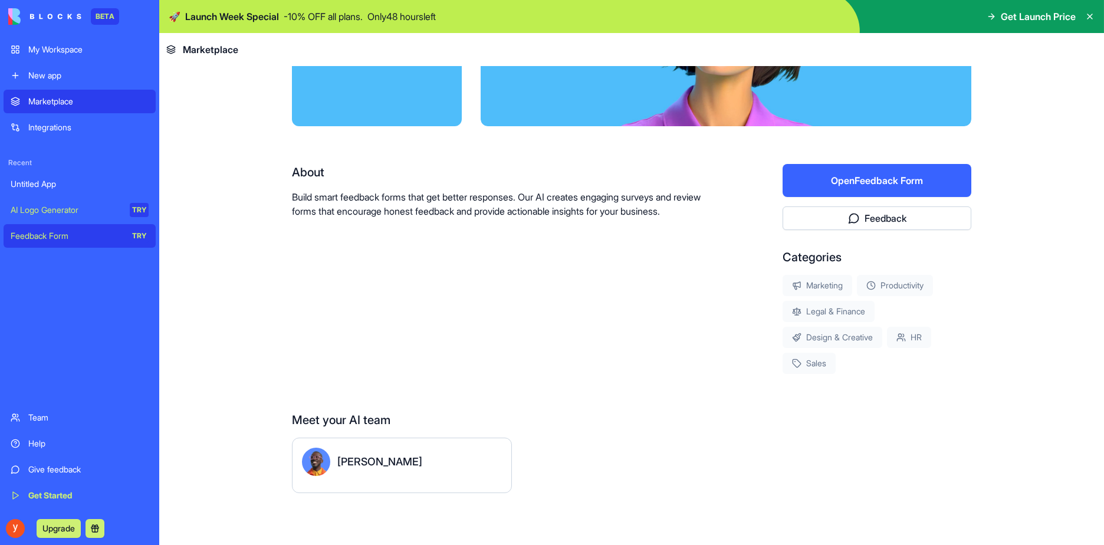
click at [44, 130] on div "Integrations" at bounding box center [88, 128] width 120 height 12
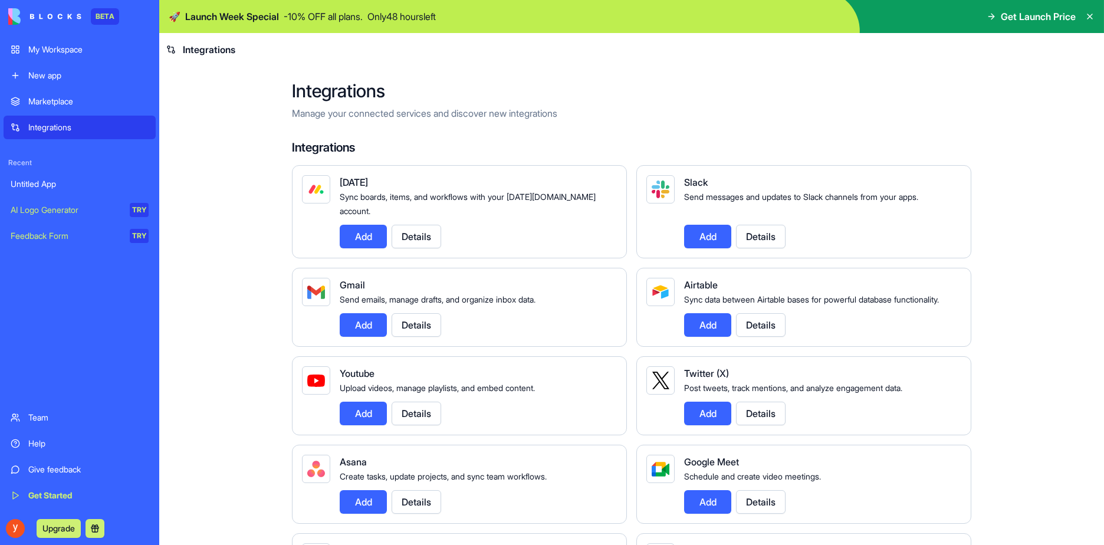
click at [74, 63] on div "My Workspace New app" at bounding box center [80, 63] width 152 height 50
click at [67, 72] on div "New app" at bounding box center [88, 76] width 120 height 12
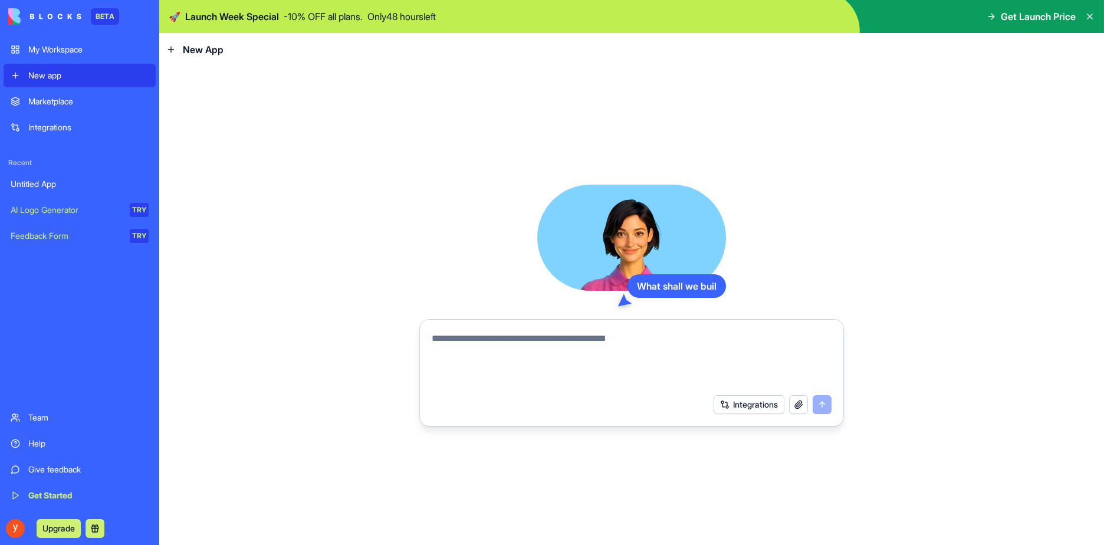
click at [74, 60] on link "My Workspace" at bounding box center [80, 50] width 152 height 24
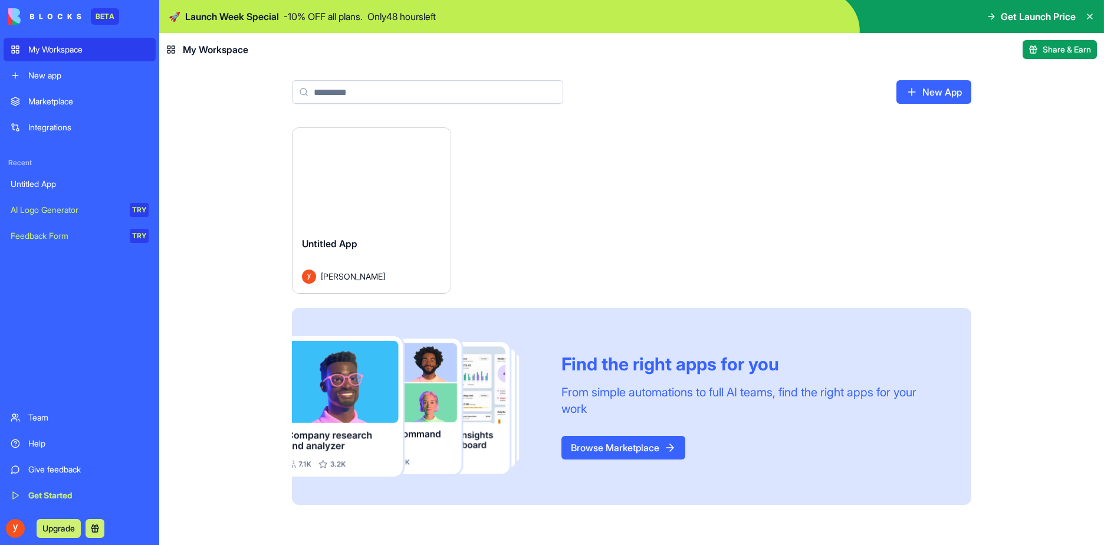
click at [71, 75] on div "New app" at bounding box center [88, 76] width 120 height 12
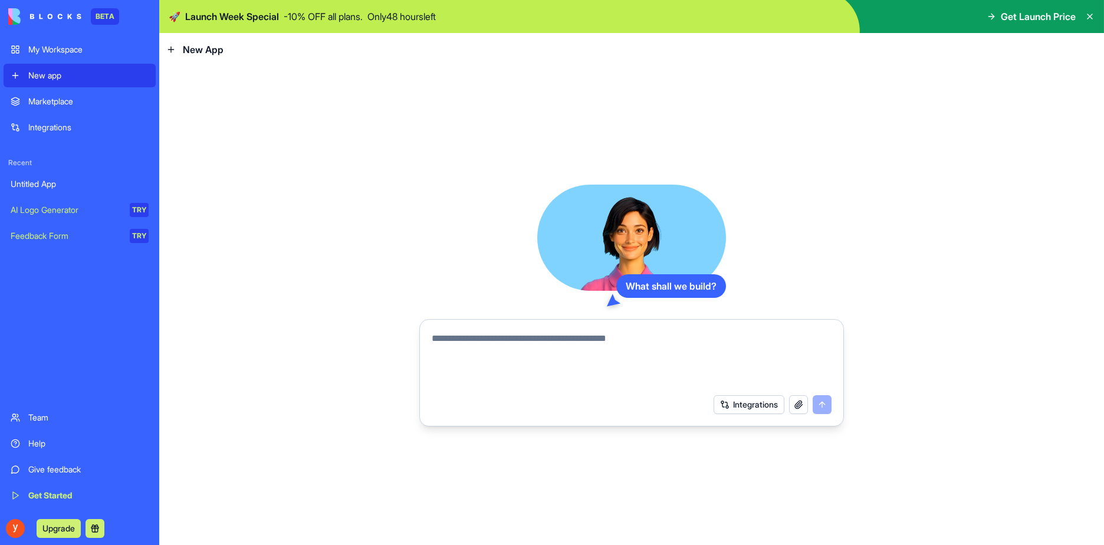
click at [79, 48] on div "My Workspace" at bounding box center [88, 50] width 120 height 12
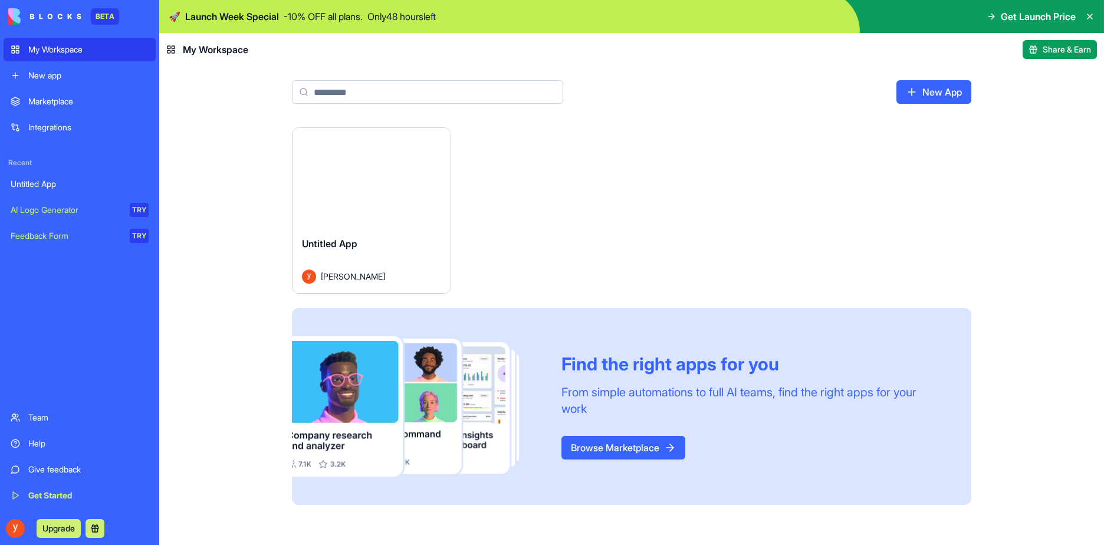
click at [399, 181] on button "Launch" at bounding box center [371, 178] width 88 height 24
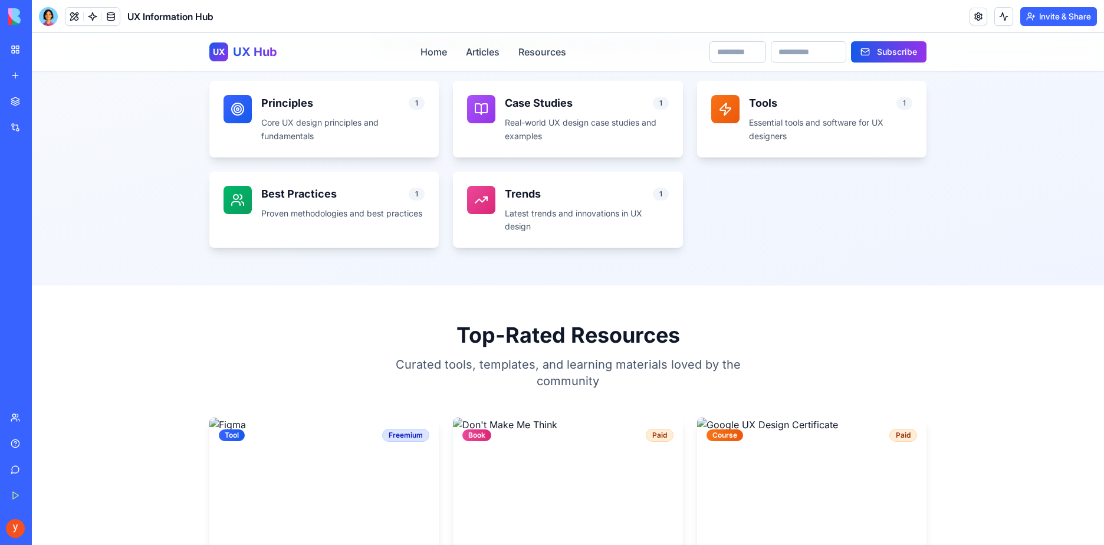
scroll to position [826, 0]
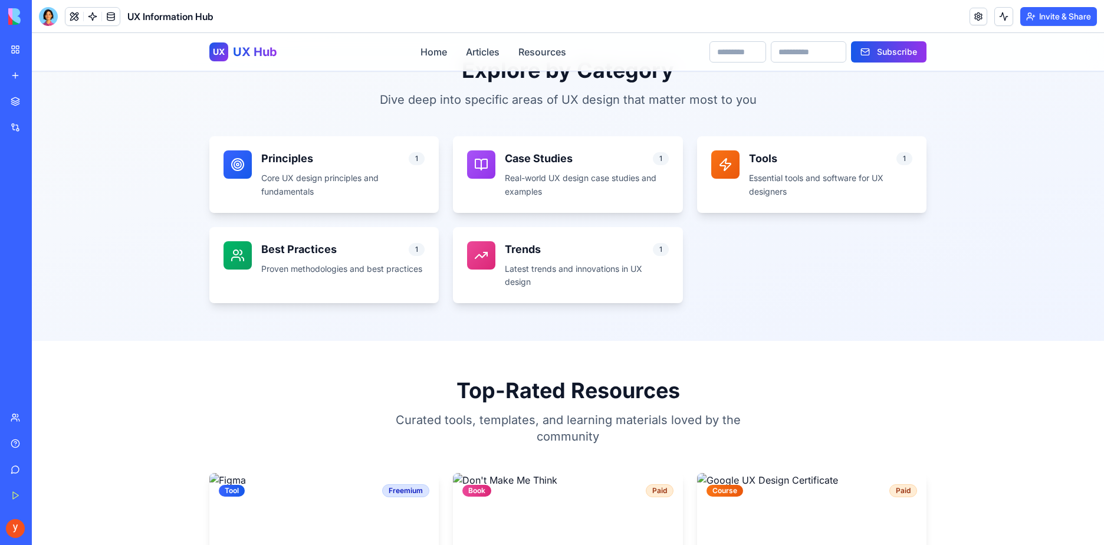
click at [1045, 21] on button "Invite & Share" at bounding box center [1058, 16] width 77 height 19
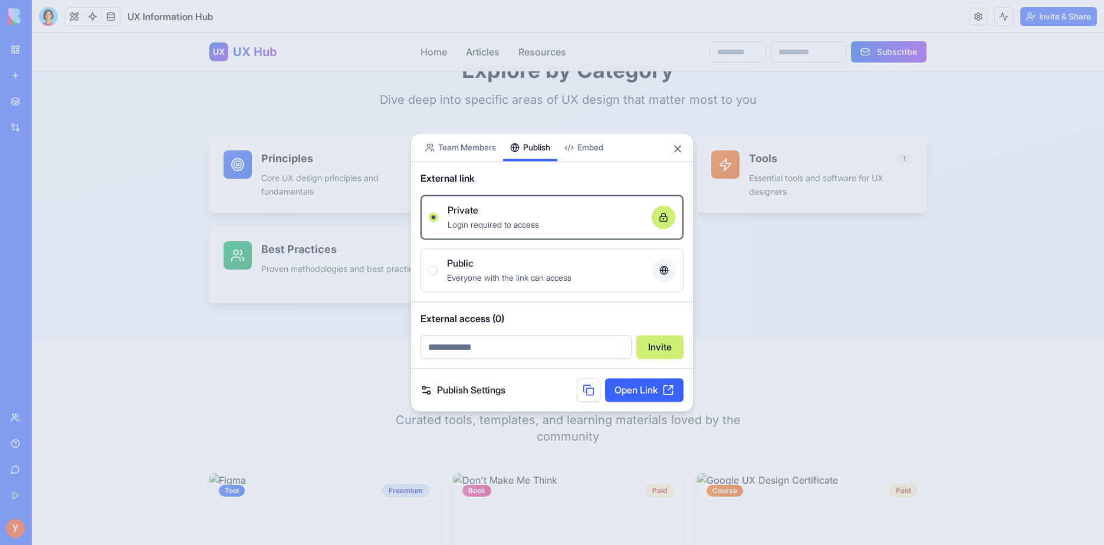
click at [548, 166] on div "Share App Team Members Publish Embed External link Private Login required to ac…" at bounding box center [552, 272] width 283 height 279
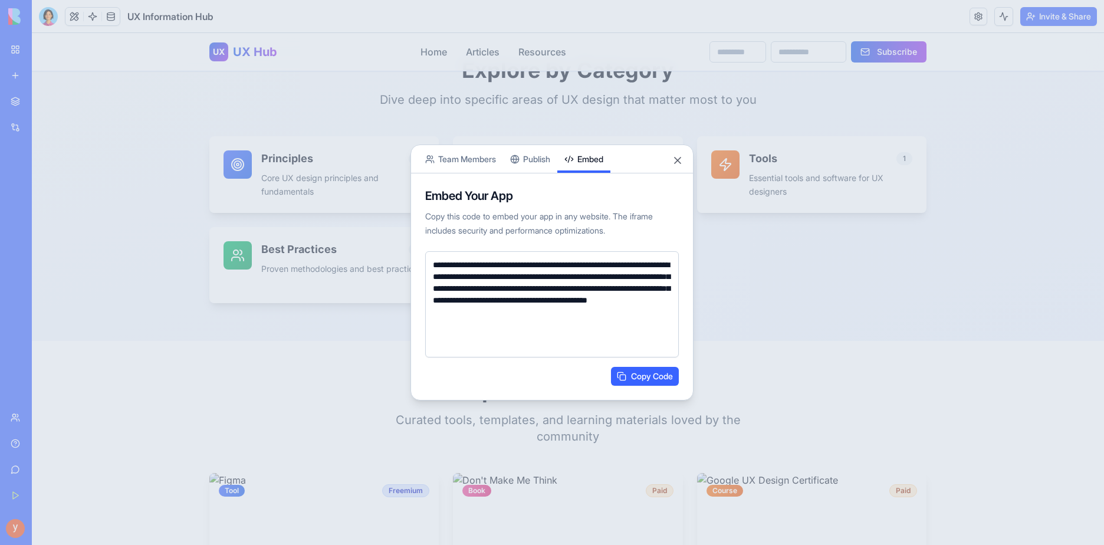
click at [585, 129] on body "**********" at bounding box center [552, 272] width 1104 height 545
click at [536, 166] on div "**********" at bounding box center [552, 273] width 283 height 256
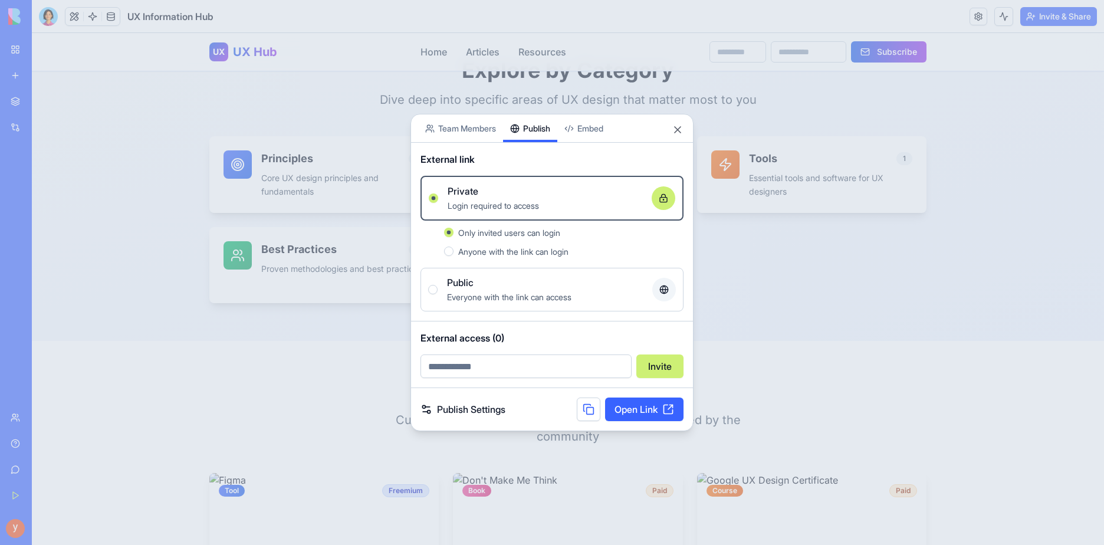
click at [522, 250] on span "Anyone with the link can login" at bounding box center [513, 252] width 110 height 10
click at [454, 250] on button "Anyone with the link can login" at bounding box center [448, 251] width 9 height 9
click at [573, 240] on div "Only invited users can login Anyone with the link can login" at bounding box center [563, 241] width 239 height 33
click at [557, 231] on span "Only invited users can login" at bounding box center [509, 233] width 102 height 10
click at [454, 231] on button "Only invited users can login" at bounding box center [448, 232] width 9 height 9
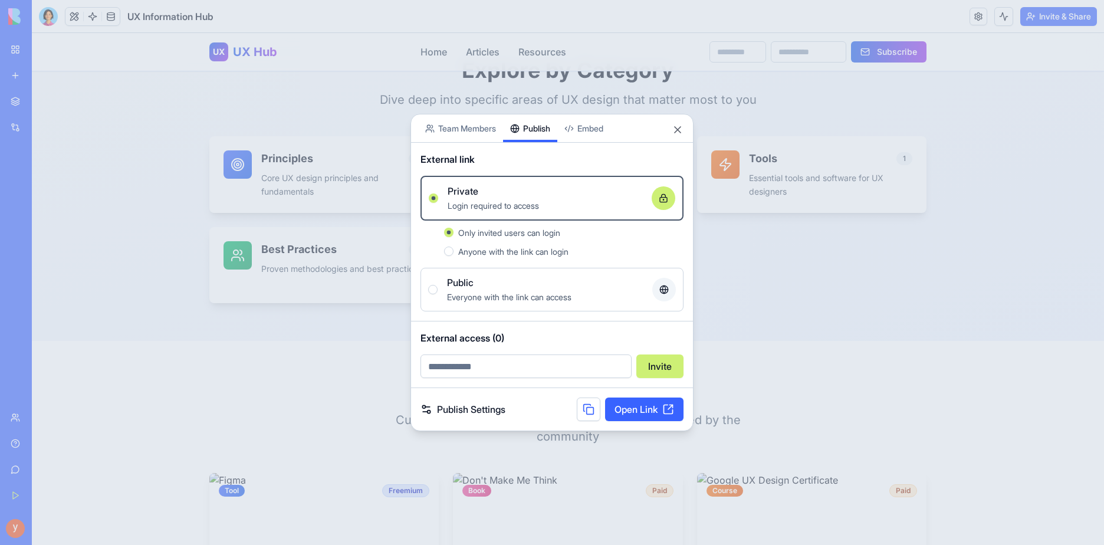
click at [499, 244] on div "Anyone with the link can login" at bounding box center [570, 251] width 225 height 14
click at [454, 247] on button "Anyone with the link can login" at bounding box center [448, 251] width 9 height 9
click at [458, 296] on span "Everyone with the link can access" at bounding box center [509, 297] width 124 height 10
click at [438, 294] on button "Public Everyone with the link can access" at bounding box center [432, 289] width 9 height 9
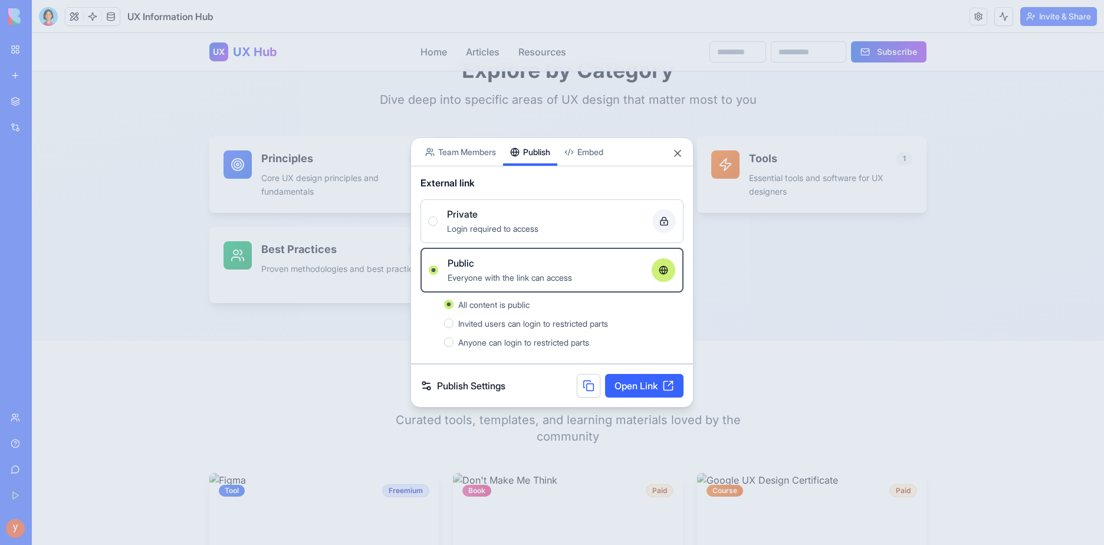
click at [311, 276] on div at bounding box center [552, 272] width 1104 height 545
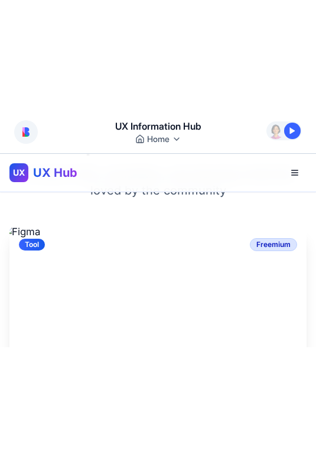
scroll to position [1359, 0]
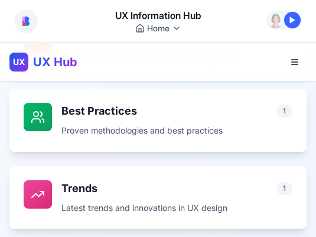
drag, startPoint x: 193, startPoint y: 236, endPoint x: 193, endPoint y: 251, distance: 15.3
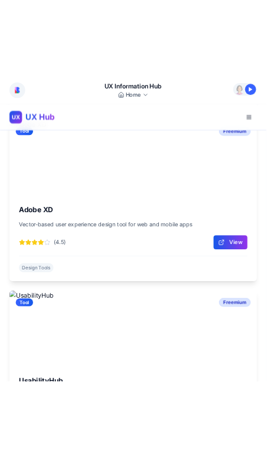
scroll to position [2405, 0]
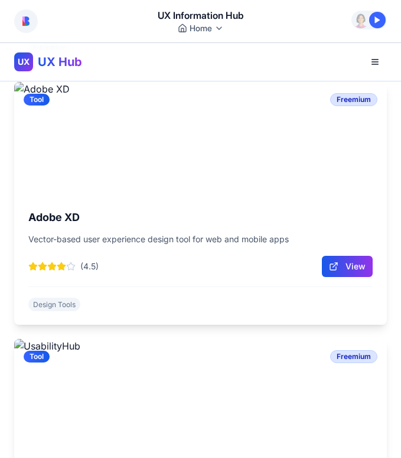
click at [25, 21] on img at bounding box center [25, 21] width 7 height 9
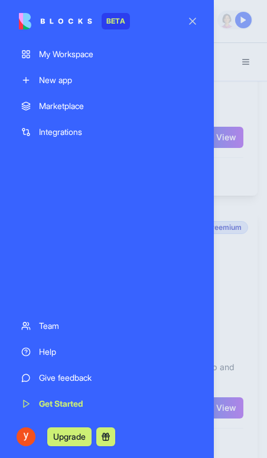
scroll to position [2514, 0]
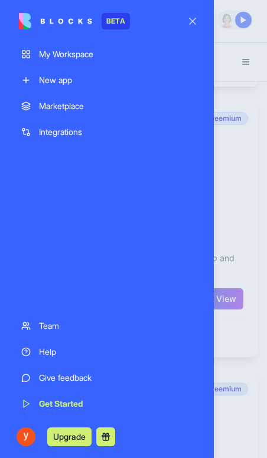
click at [193, 21] on button "button" at bounding box center [192, 21] width 33 height 33
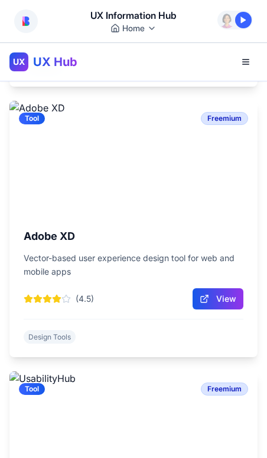
click at [23, 27] on button at bounding box center [26, 21] width 24 height 24
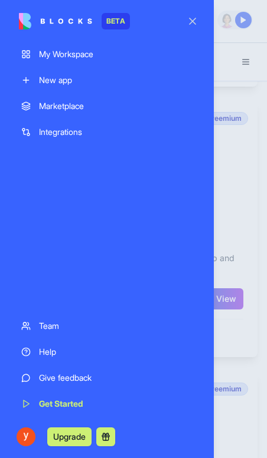
click at [90, 54] on div "My Workspace" at bounding box center [115, 54] width 153 height 12
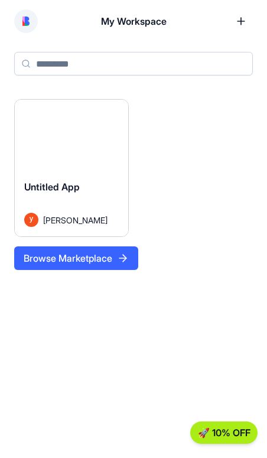
click at [15, 16] on button at bounding box center [26, 21] width 24 height 24
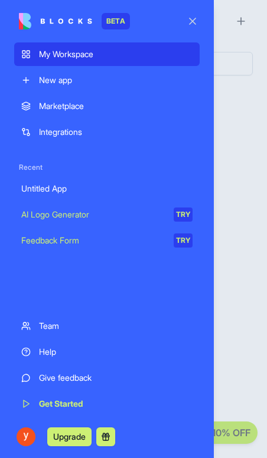
click at [21, 21] on img at bounding box center [55, 21] width 73 height 17
click at [63, 110] on div "Marketplace" at bounding box center [115, 106] width 153 height 12
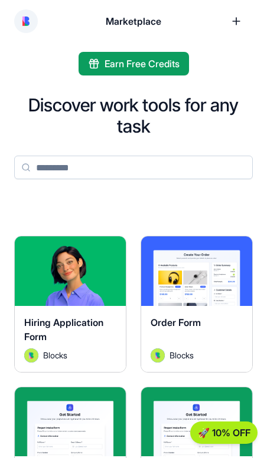
click at [18, 24] on button at bounding box center [26, 21] width 24 height 24
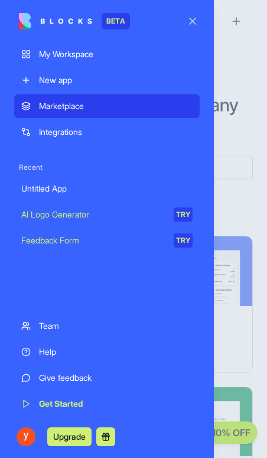
click at [27, 21] on link "BETA" at bounding box center [74, 21] width 111 height 17
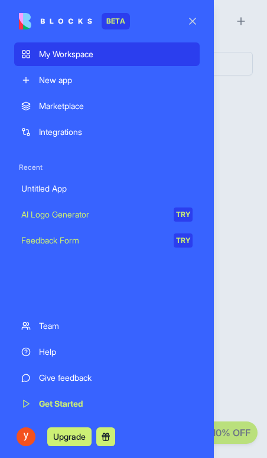
click at [75, 123] on link "Integrations" at bounding box center [106, 132] width 185 height 24
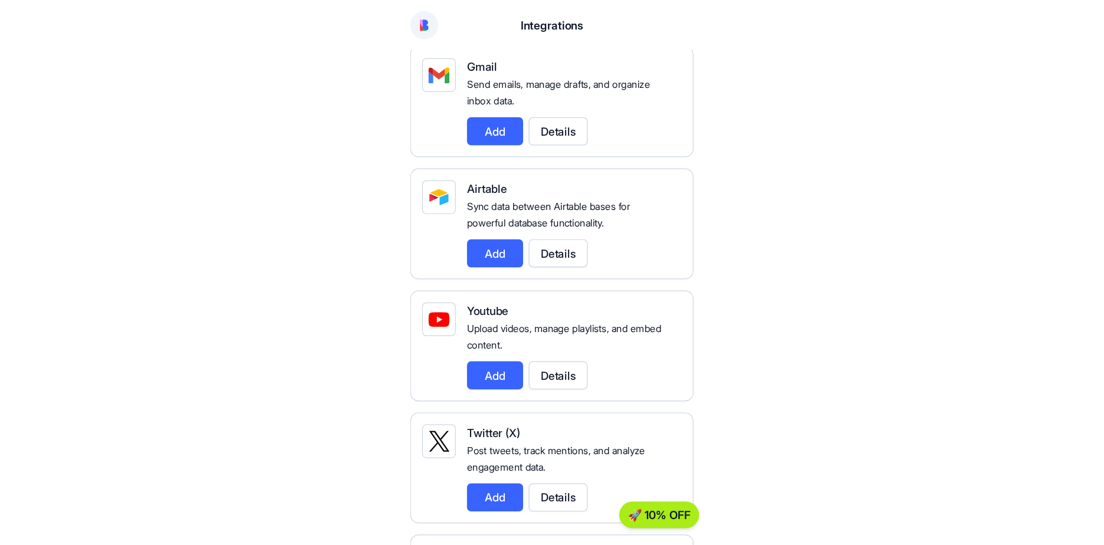
scroll to position [413, 0]
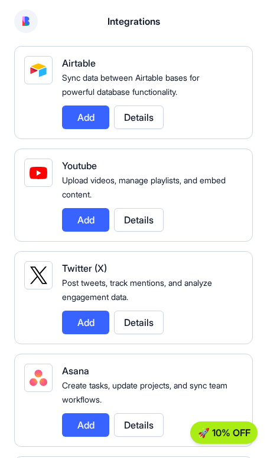
click at [23, 21] on img at bounding box center [25, 21] width 7 height 9
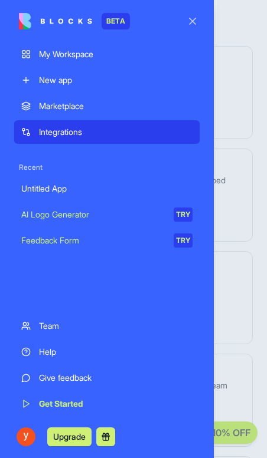
click at [35, 57] on link "My Workspace" at bounding box center [106, 54] width 185 height 24
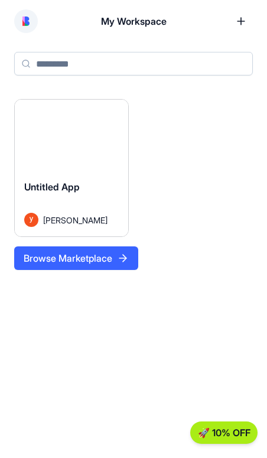
click at [243, 206] on div "Launch Untitled App yan pengfei Browse Marketplace" at bounding box center [133, 184] width 238 height 171
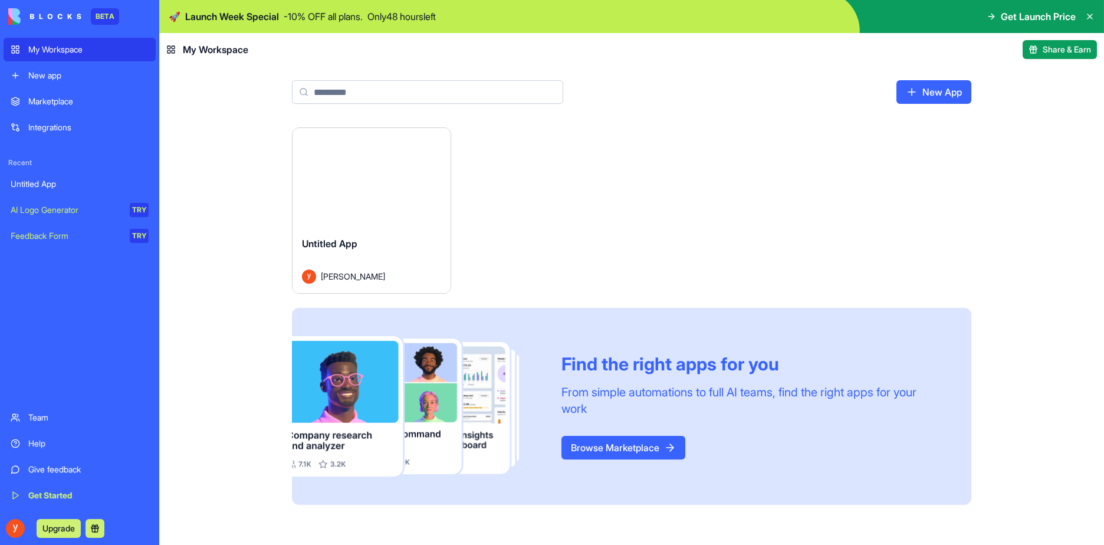
click at [99, 19] on div "BETA" at bounding box center [105, 16] width 28 height 17
click at [1032, 18] on span "Get Launch Price" at bounding box center [1038, 16] width 75 height 14
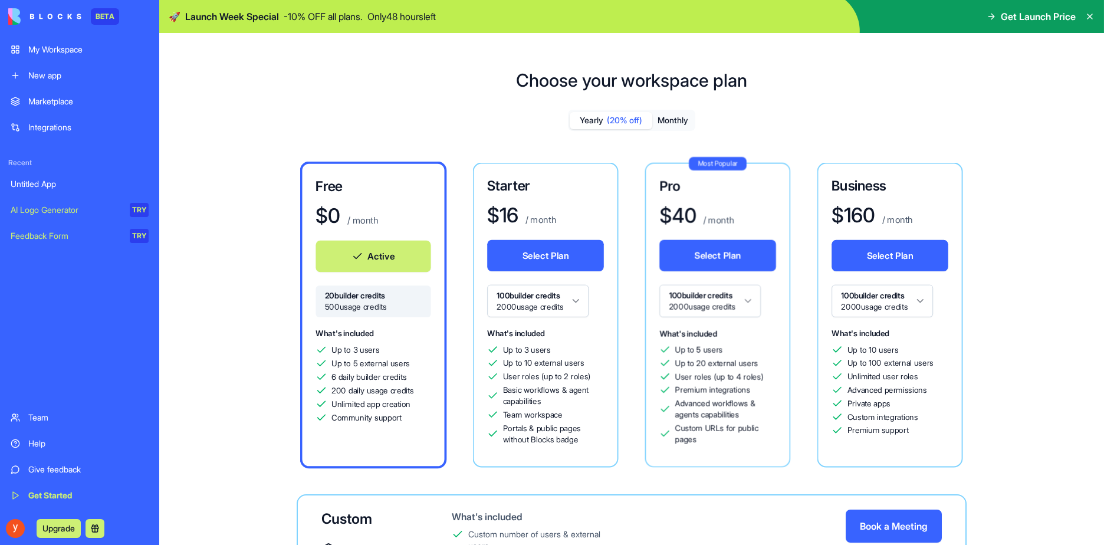
click at [987, 18] on icon at bounding box center [991, 16] width 9 height 9
